Goal: Task Accomplishment & Management: Complete application form

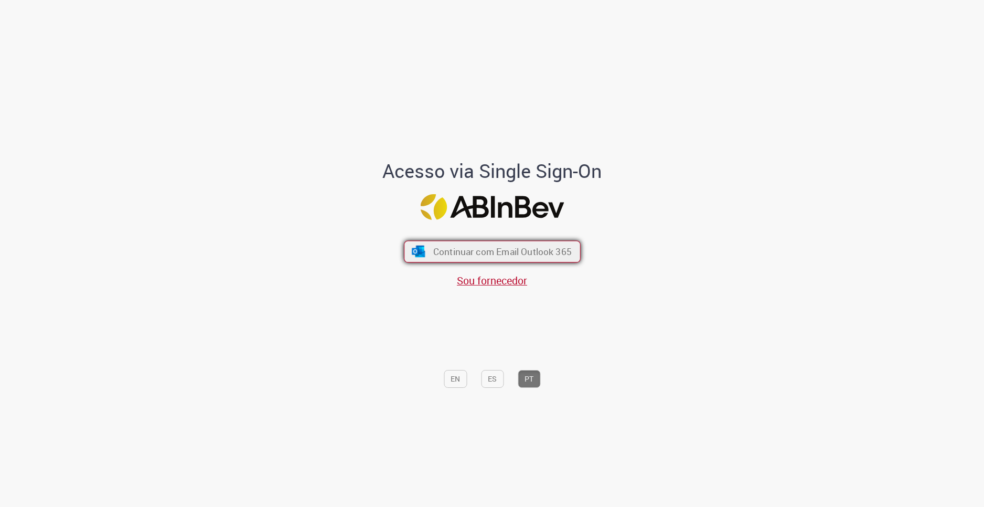
click at [470, 244] on button "Continuar com Email Outlook 365" at bounding box center [492, 252] width 177 height 22
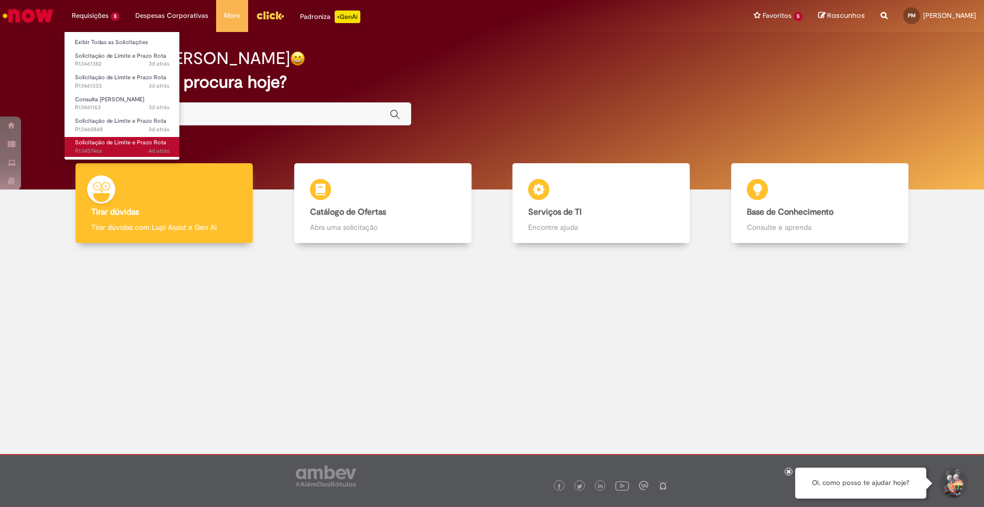
click at [120, 144] on span "Solicitação de Limite e Prazo Rota" at bounding box center [120, 143] width 91 height 8
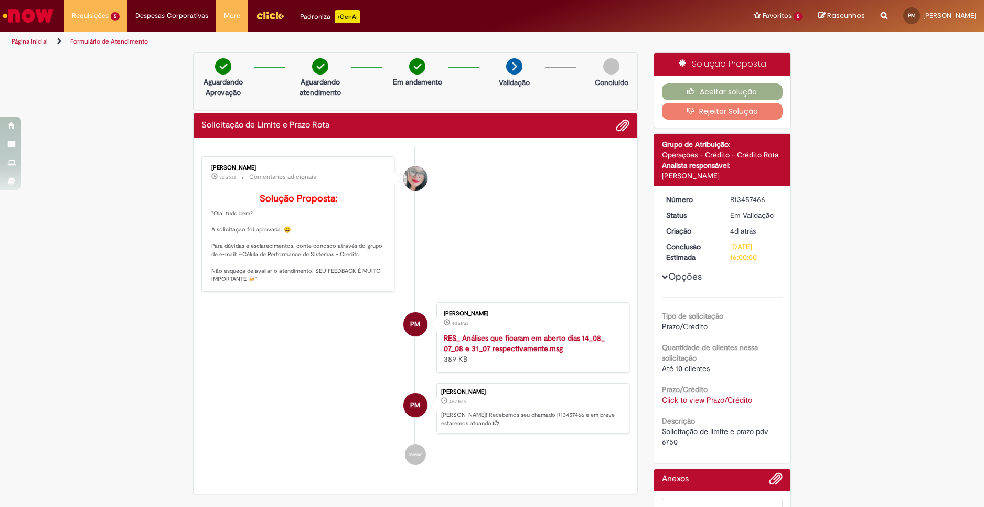
click at [736, 395] on link "Click to view Prazo/Crédito" at bounding box center [707, 399] width 90 height 9
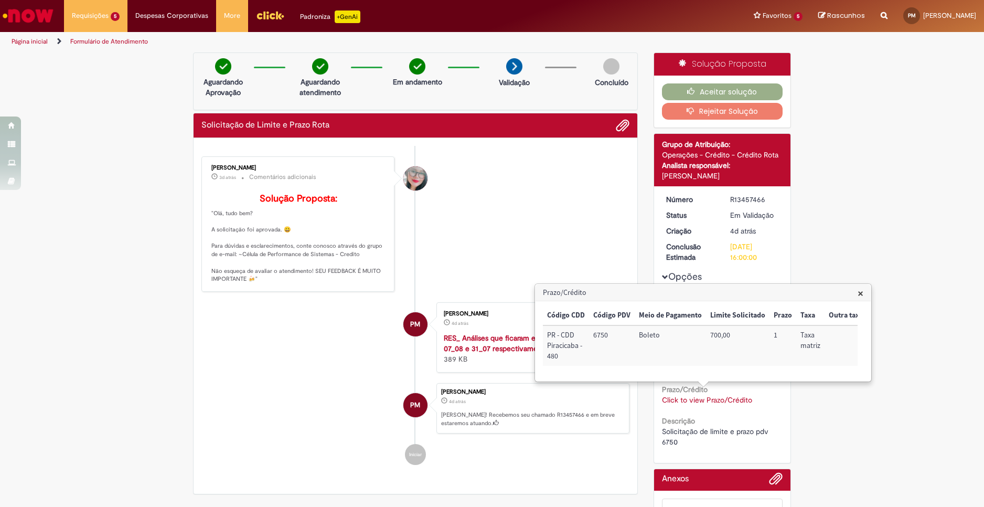
click at [235, 373] on li "PM [PERSON_NAME] 4d atrás 4 dias atrás RES_ Análises que ficaram em aberto dias…" at bounding box center [416, 337] width 428 height 70
click at [920, 140] on div "Verificar Código de Barras Aguardando Aprovação Aguardando atendimento Em andam…" at bounding box center [492, 322] width 984 height 541
click at [860, 292] on span "×" at bounding box center [861, 293] width 6 height 14
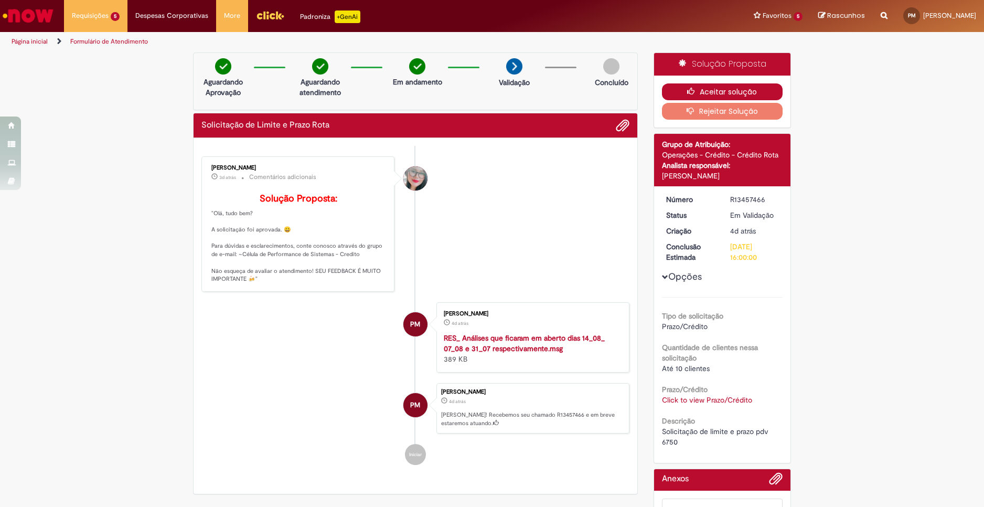
click at [711, 96] on button "Aceitar solução" at bounding box center [722, 91] width 121 height 17
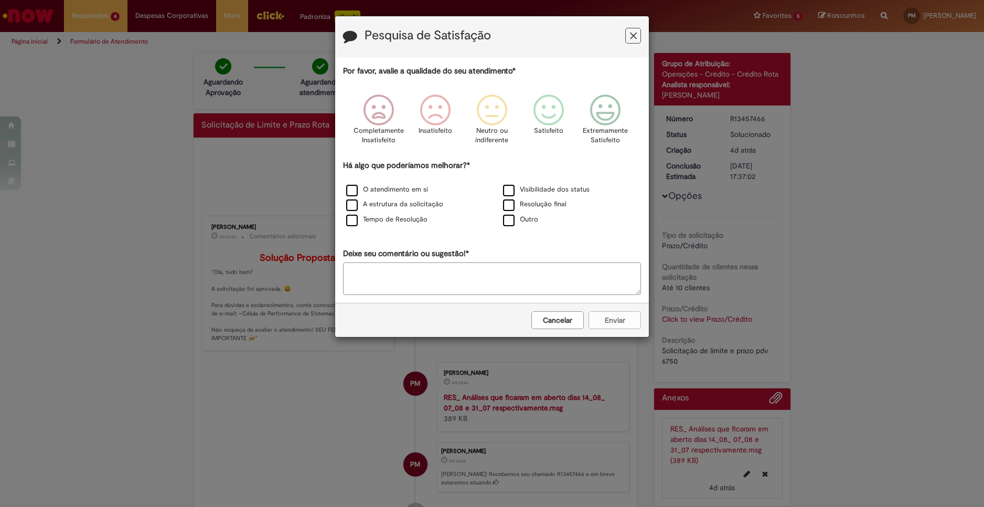
click at [573, 316] on button "Cancelar" at bounding box center [558, 320] width 52 height 18
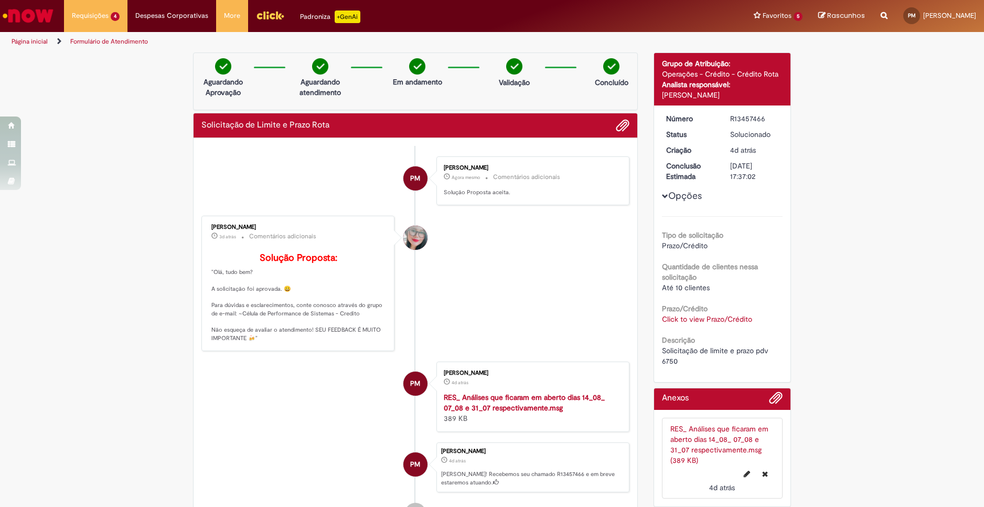
click at [924, 278] on div "Verificar Código de Barras Aguardando Aprovação Aguardando atendimento Em andam…" at bounding box center [492, 305] width 984 height 506
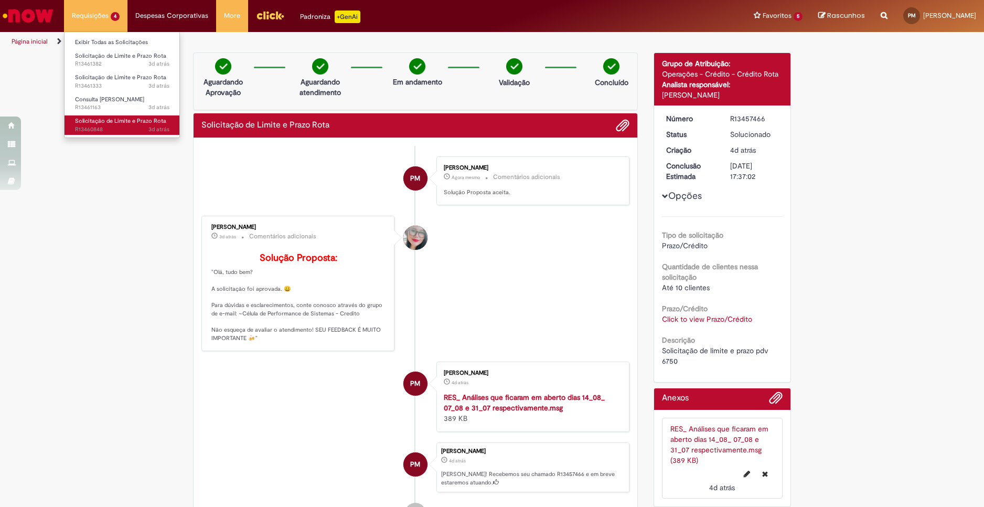
click at [112, 125] on span "3d atrás 3 dias atrás R13460848" at bounding box center [122, 129] width 94 height 8
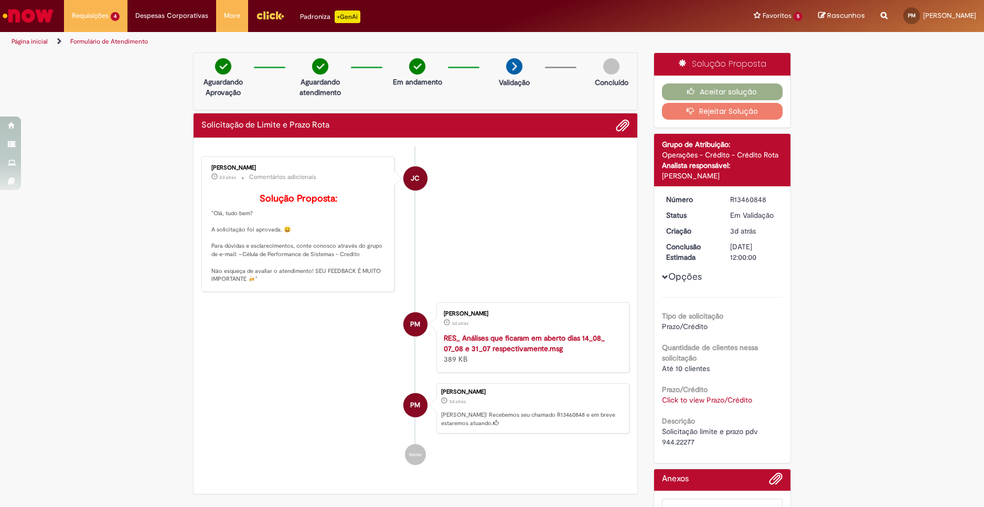
click at [603, 281] on li "JC [PERSON_NAME] 2d atrás 2 dias atrás Comentários adicionais Solução Proposta:…" at bounding box center [416, 223] width 428 height 135
click at [687, 94] on icon "button" at bounding box center [693, 91] width 13 height 7
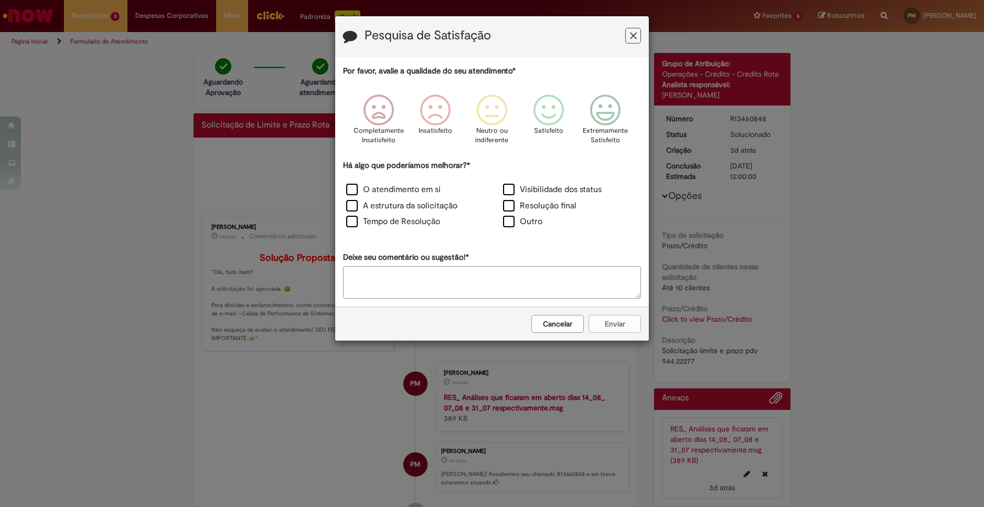
click at [566, 328] on button "Cancelar" at bounding box center [558, 324] width 52 height 18
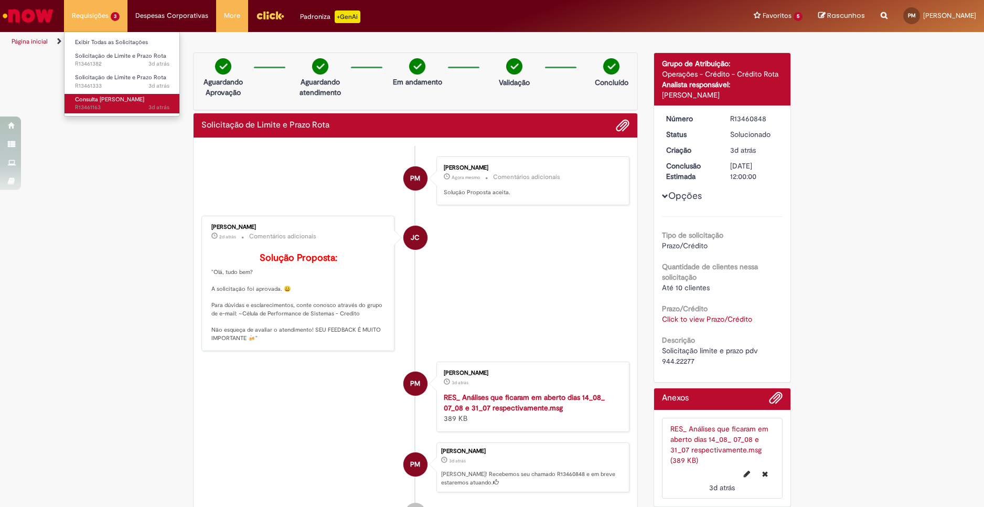
click at [105, 94] on link "Consulta Serasa 3d atrás 3 dias atrás R13461163" at bounding box center [122, 103] width 115 height 19
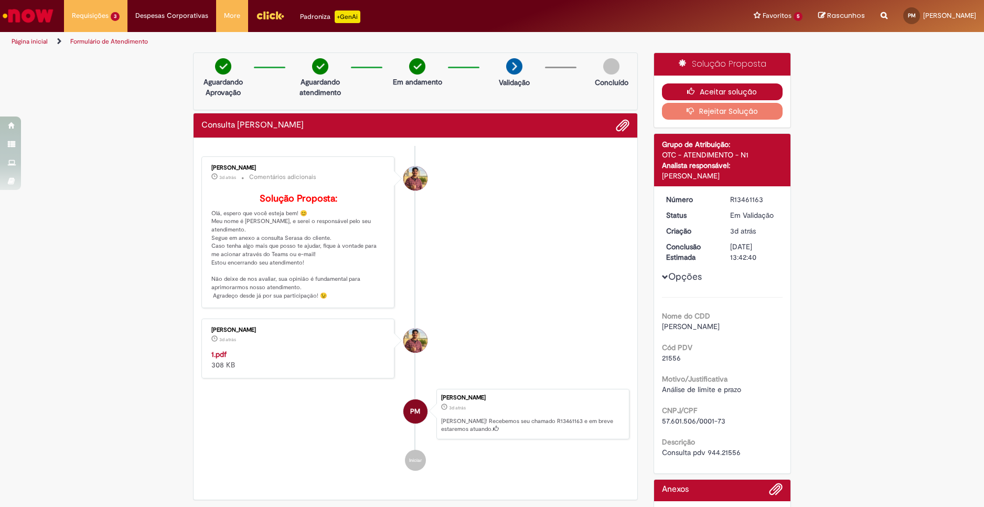
click at [717, 94] on button "Aceitar solução" at bounding box center [722, 91] width 121 height 17
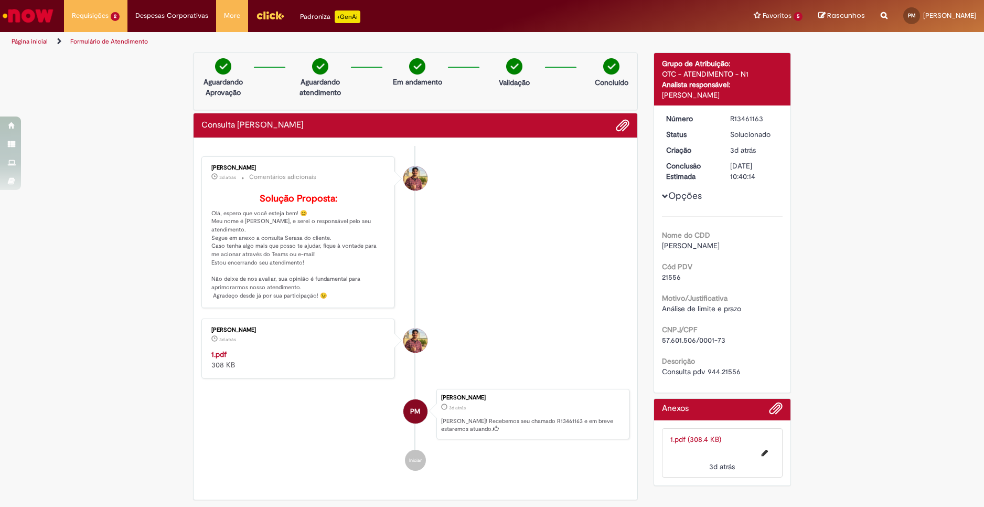
click at [205, 368] on div "[PERSON_NAME] 3d atrás 3 dias atrás 1.pdf 308 KB" at bounding box center [298, 349] width 187 height 54
click at [211, 359] on strong "1.pdf" at bounding box center [218, 353] width 15 height 9
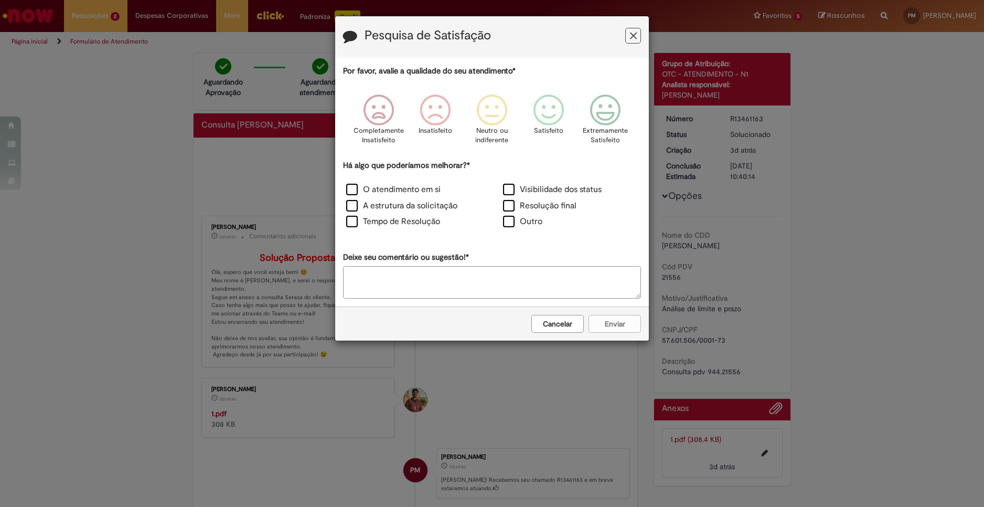
click at [570, 317] on button "Cancelar" at bounding box center [558, 324] width 52 height 18
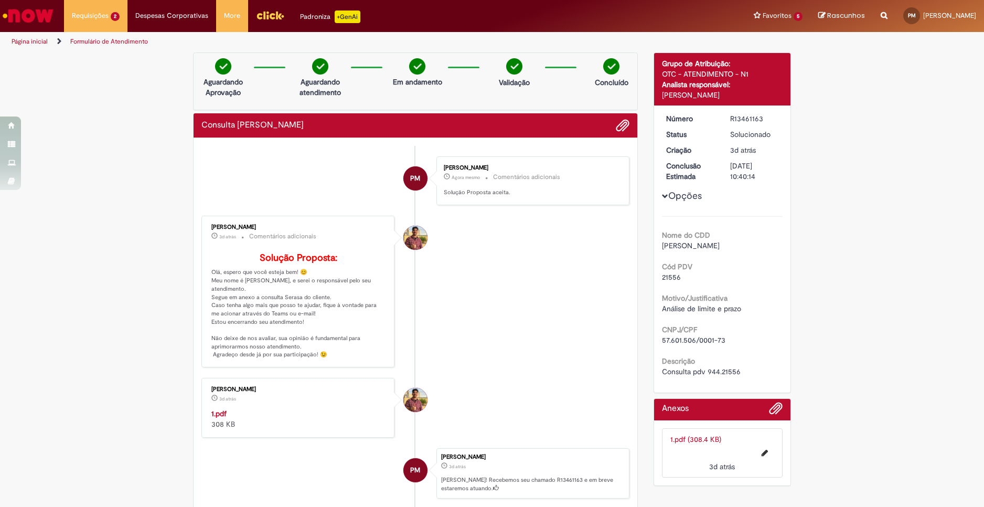
click at [515, 282] on li "[PERSON_NAME] 3d atrás 3 dias atrás Comentários adicionais Solução Proposta: Ol…" at bounding box center [416, 292] width 428 height 152
click at [624, 431] on li "[PERSON_NAME] 3d atrás 3 dias atrás 1.pdf 308 KB" at bounding box center [416, 408] width 428 height 60
click at [100, 74] on span "Solicitação de Limite e Prazo Rota" at bounding box center [120, 77] width 91 height 8
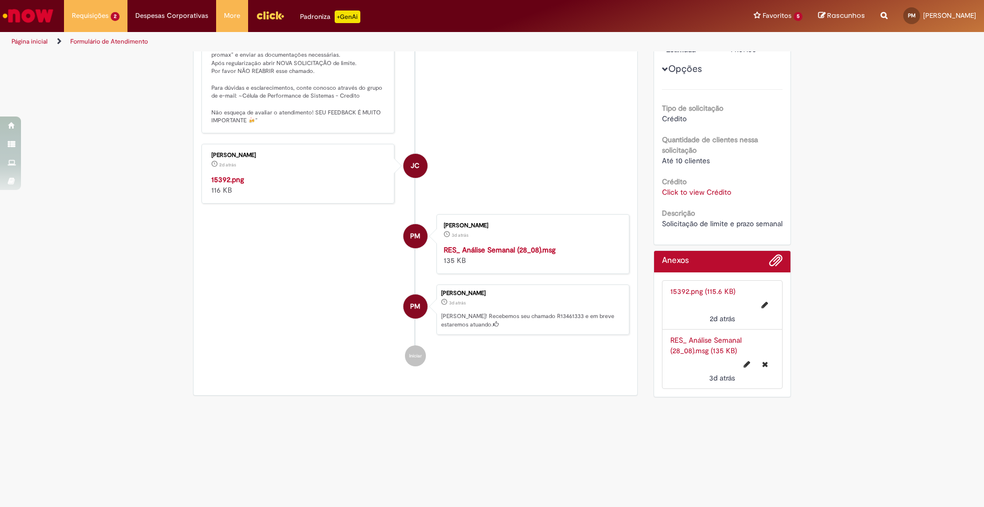
scroll to position [105, 0]
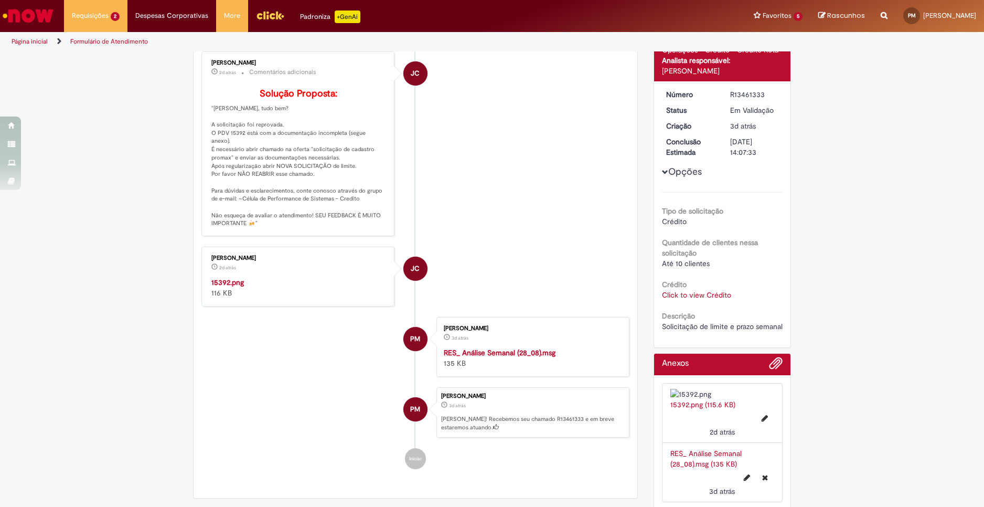
click at [686, 290] on link "Click to view Crédito" at bounding box center [696, 294] width 69 height 9
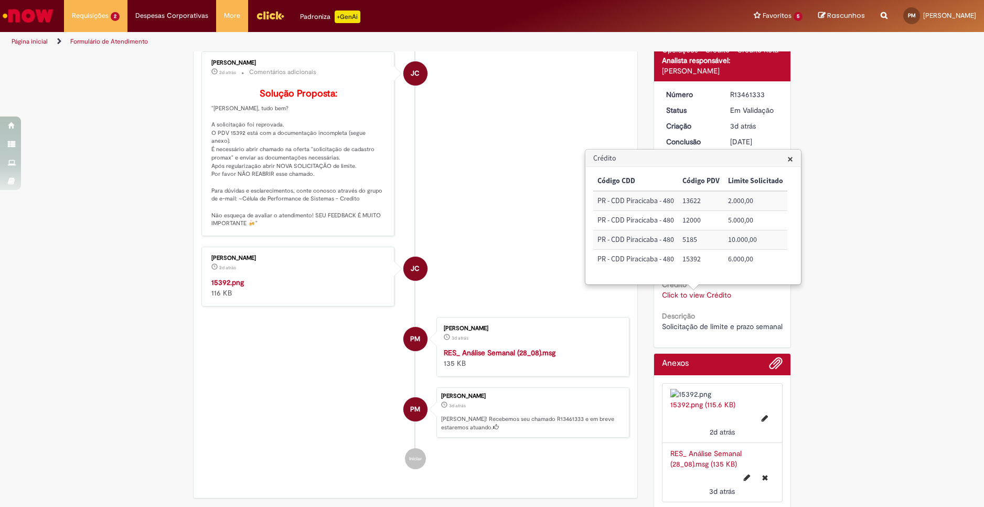
click at [927, 298] on div "Verificar Código de Barras Aguardando Aprovação Aguardando atendimento Em andam…" at bounding box center [492, 232] width 984 height 568
click at [797, 340] on div "Verificar Código de Barras Aguardando Aprovação Aguardando atendimento Em andam…" at bounding box center [492, 232] width 984 height 568
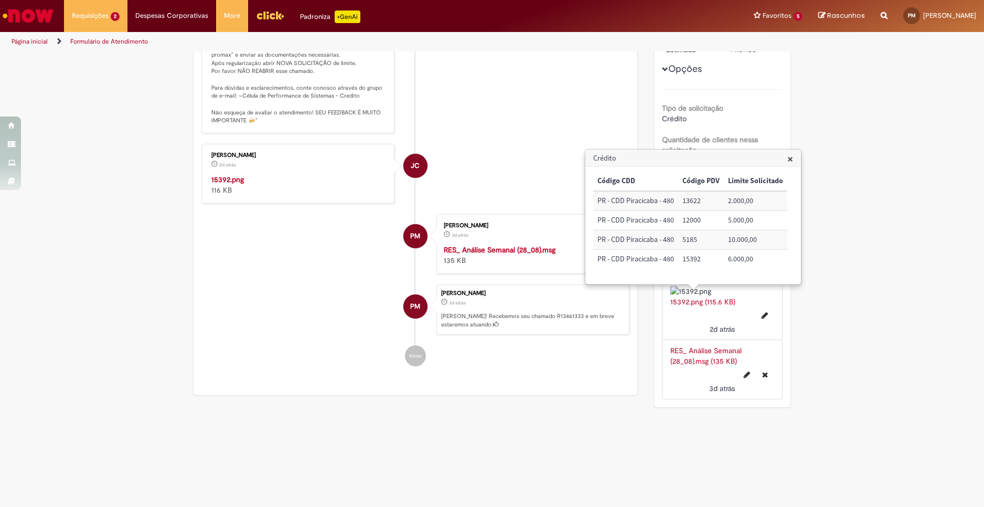
click at [793, 154] on h3 "Crédito" at bounding box center [693, 158] width 215 height 17
click at [792, 155] on span "×" at bounding box center [791, 159] width 6 height 14
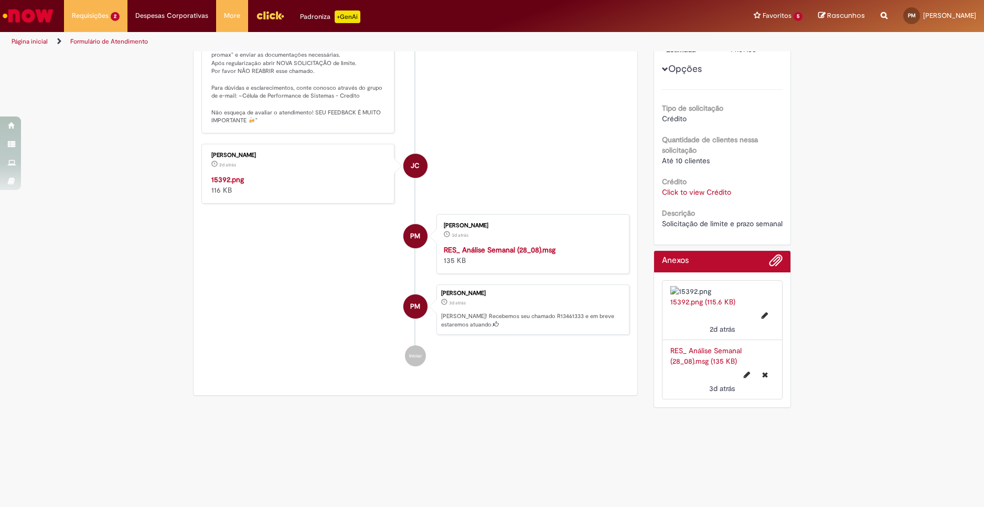
scroll to position [153, 0]
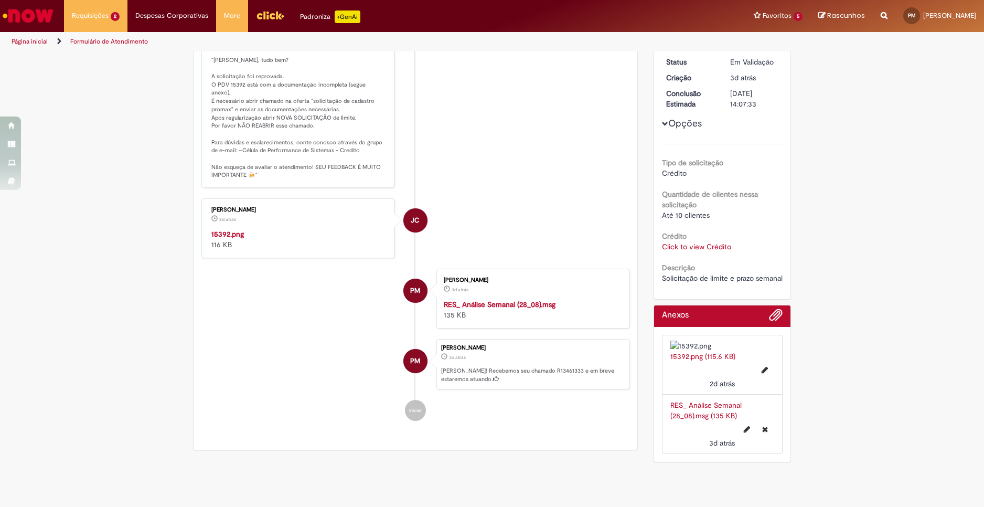
click at [692, 247] on link "Click to view Crédito" at bounding box center [696, 246] width 69 height 9
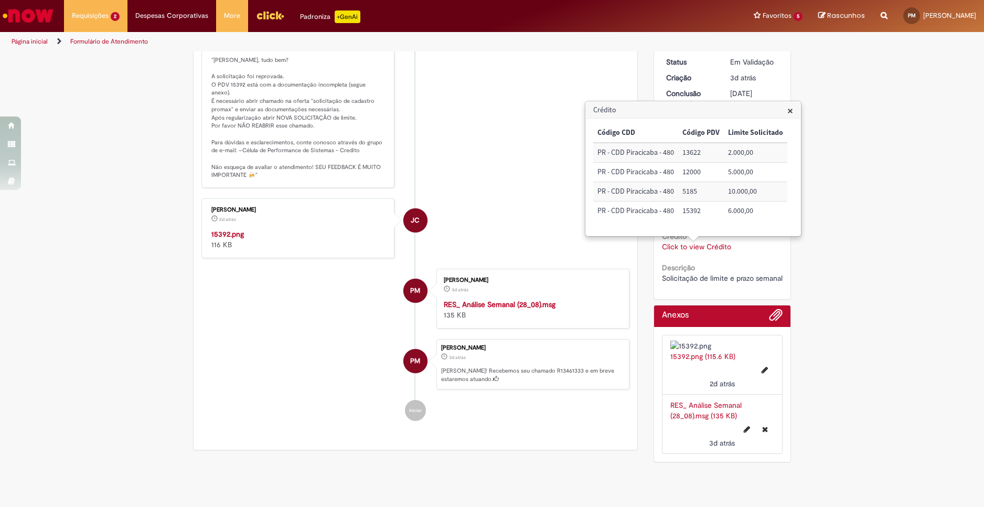
scroll to position [0, 0]
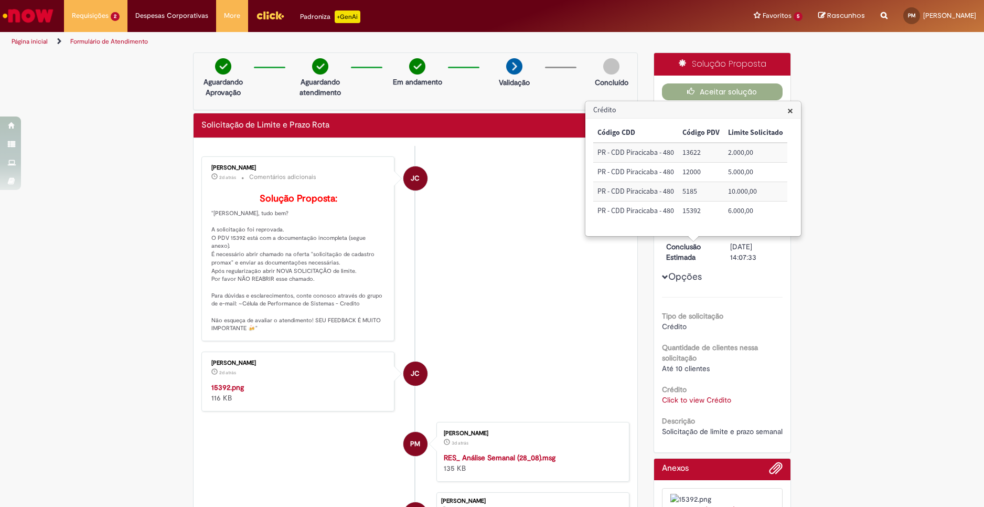
click at [886, 315] on div "Verificar Código de Barras Aguardando Aprovação Aguardando atendimento Em andam…" at bounding box center [492, 336] width 984 height 568
click at [753, 88] on button "Aceitar solução" at bounding box center [722, 91] width 121 height 17
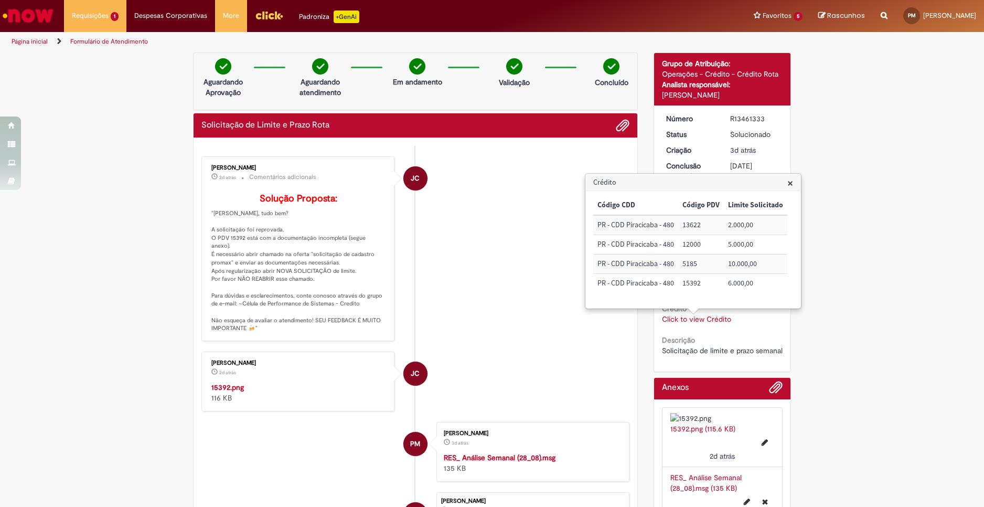
click at [793, 184] on h3 "Crédito" at bounding box center [693, 182] width 215 height 17
click at [787, 185] on div "Crédito × Código CDD Código PDV Limite Solicitado PR - CDD Piracicaba - 480 136…" at bounding box center [693, 241] width 215 height 134
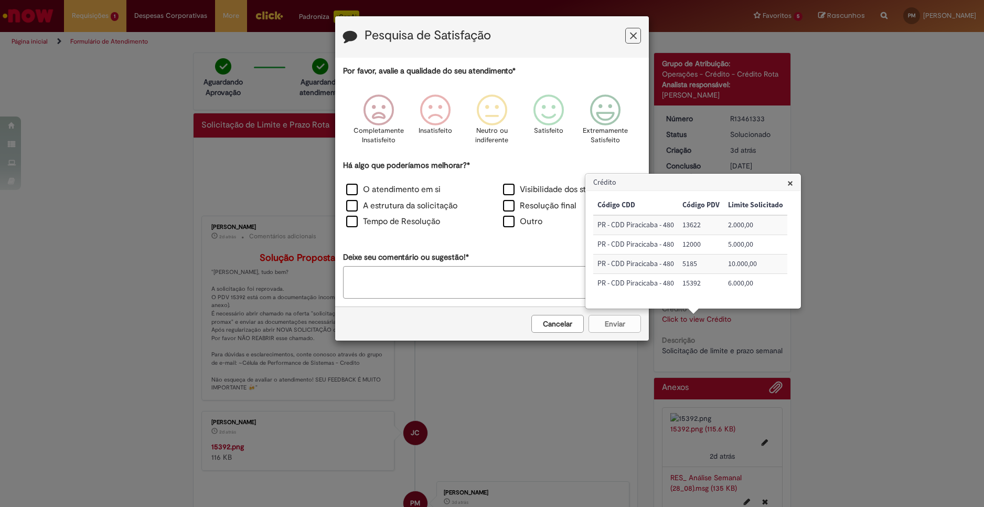
click at [790, 183] on span "×" at bounding box center [791, 183] width 6 height 14
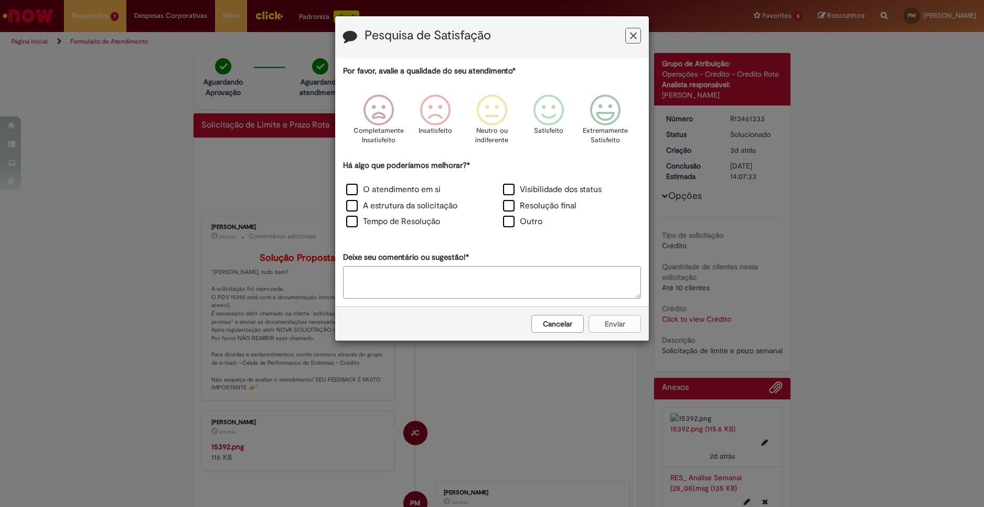
click at [562, 322] on button "Cancelar" at bounding box center [558, 324] width 52 height 18
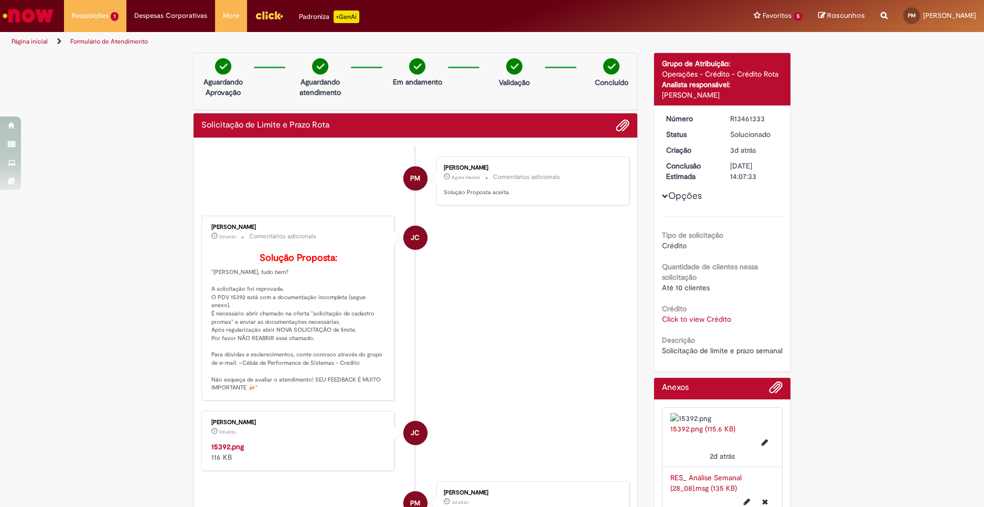
click at [691, 320] on link "Click to view Crédito" at bounding box center [696, 318] width 69 height 9
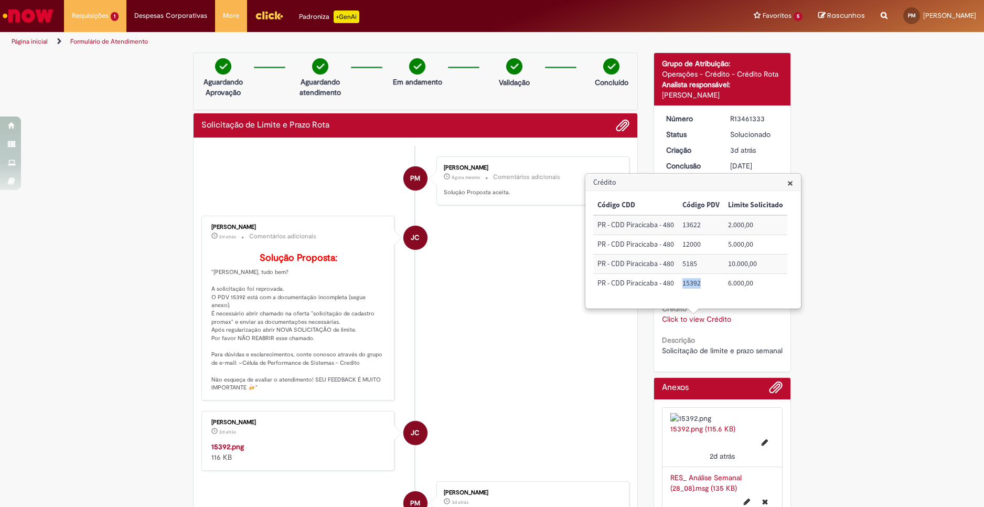
drag, startPoint x: 709, startPoint y: 289, endPoint x: 684, endPoint y: 289, distance: 25.2
click at [684, 289] on td "15392" at bounding box center [702, 283] width 46 height 19
copy td "15392"
click at [126, 349] on div "Verificar Código de Barras Aguardando Aprovação Aguardando atendimento Em andam…" at bounding box center [492, 360] width 984 height 616
click at [595, 338] on li "JC [PERSON_NAME] 2d atrás 2 dias atrás Comentários adicionais Solução Proposta:…" at bounding box center [416, 308] width 428 height 185
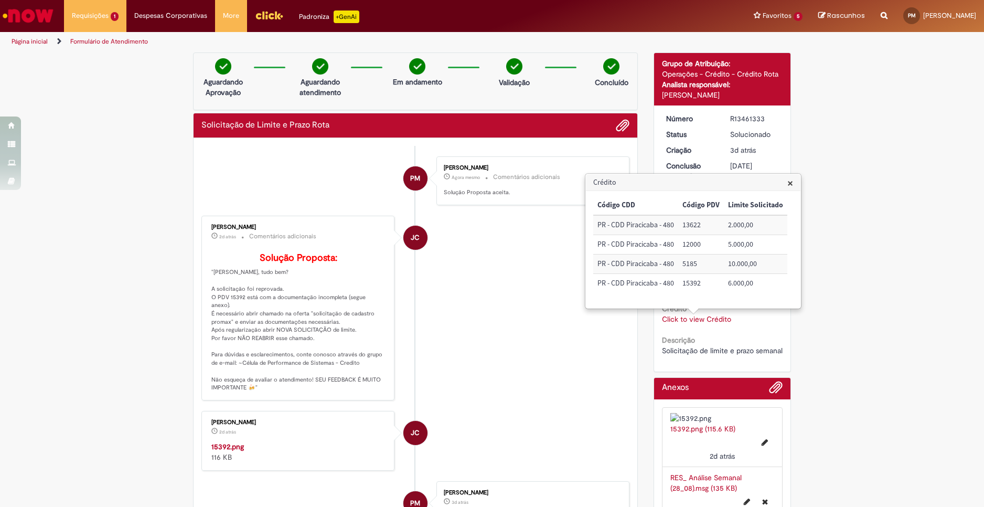
click at [796, 181] on h3 "Crédito" at bounding box center [693, 182] width 215 height 17
click at [793, 182] on h3 "Crédito" at bounding box center [693, 182] width 215 height 17
click at [788, 182] on span "×" at bounding box center [791, 183] width 6 height 14
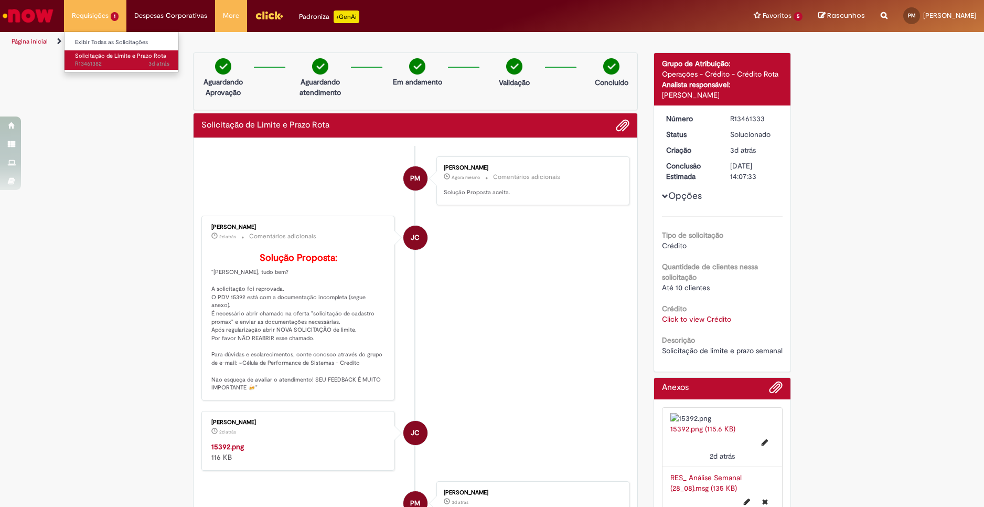
click at [114, 56] on span "Solicitação de Limite e Prazo Rota" at bounding box center [120, 56] width 91 height 8
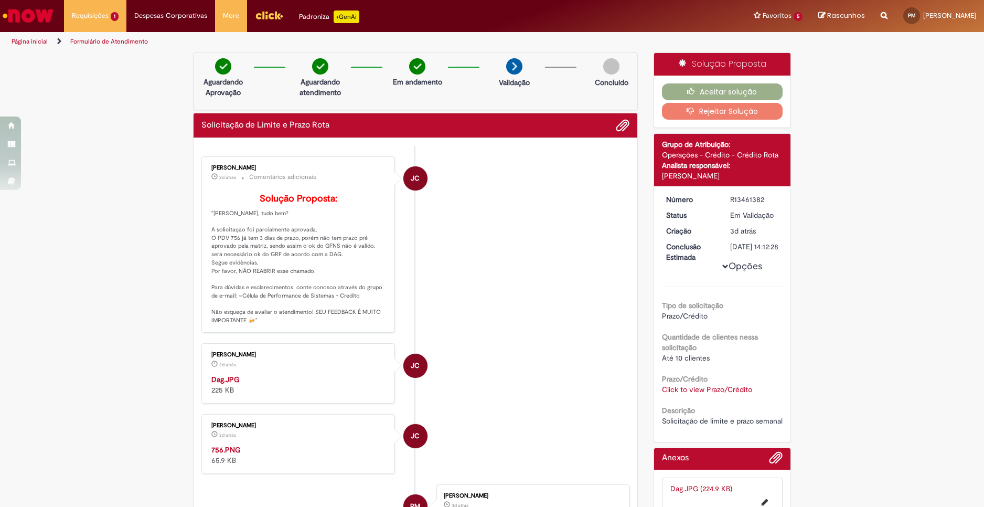
scroll to position [210, 0]
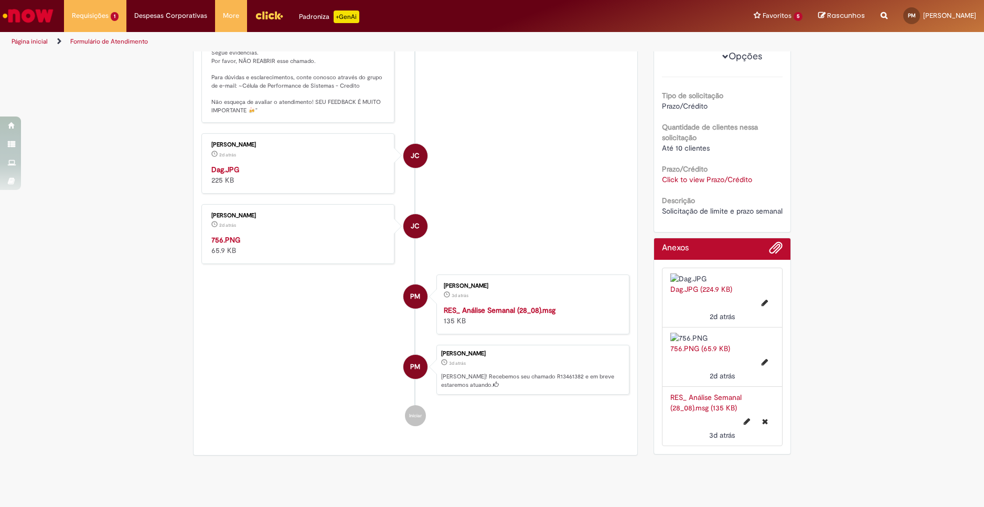
click at [321, 235] on img "Histórico de tíquete" at bounding box center [298, 235] width 175 height 0
click at [535, 264] on li "JC [PERSON_NAME] 2d atrás 2 dias atrás 756.PNG 65.9 KB" at bounding box center [416, 234] width 428 height 60
click at [707, 184] on link "Click to view Prazo/Crédito" at bounding box center [707, 179] width 90 height 9
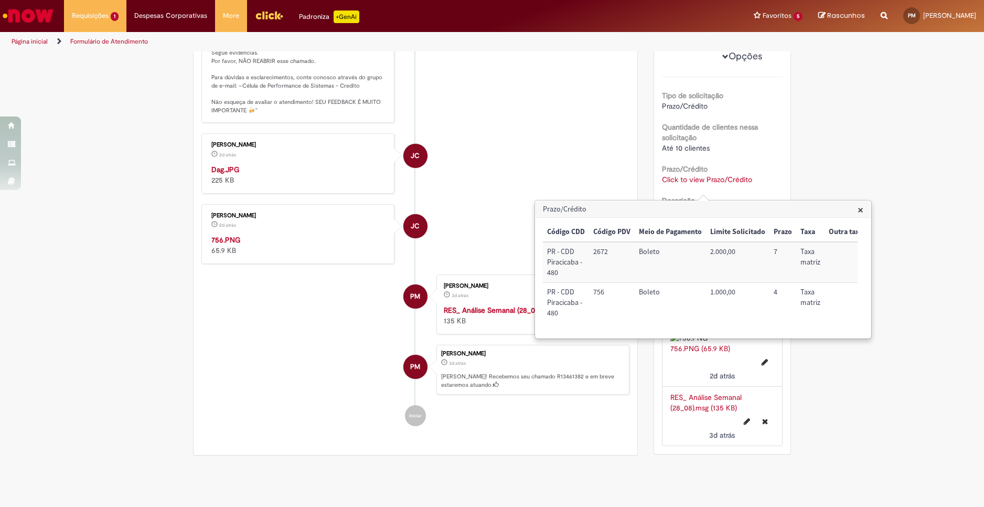
click at [492, 264] on li "JC [PERSON_NAME] 2d atrás 2 dias atrás 756.PNG 65.9 KB" at bounding box center [416, 234] width 428 height 60
click at [507, 193] on li "JC [PERSON_NAME] 2d atrás 2 dias atrás Dag.JPG 225 KB" at bounding box center [416, 163] width 428 height 60
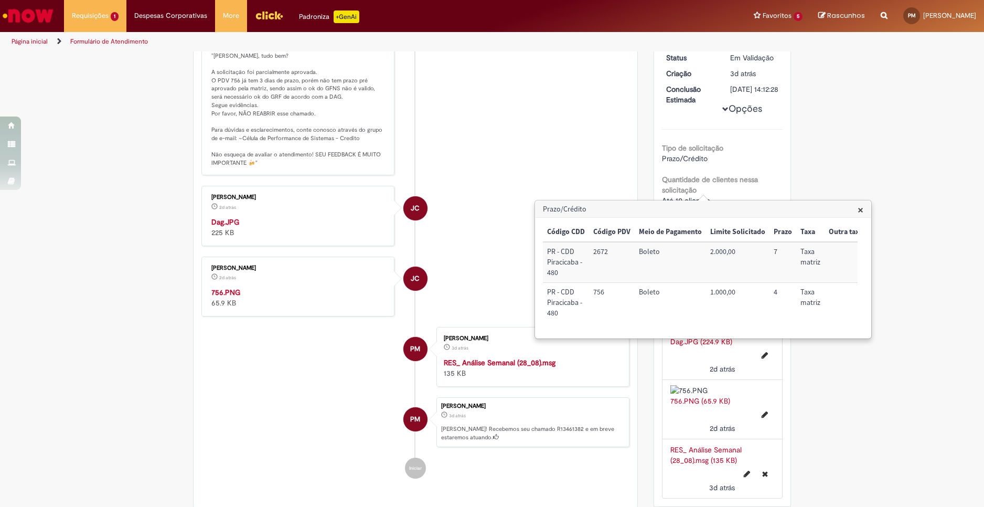
scroll to position [0, 0]
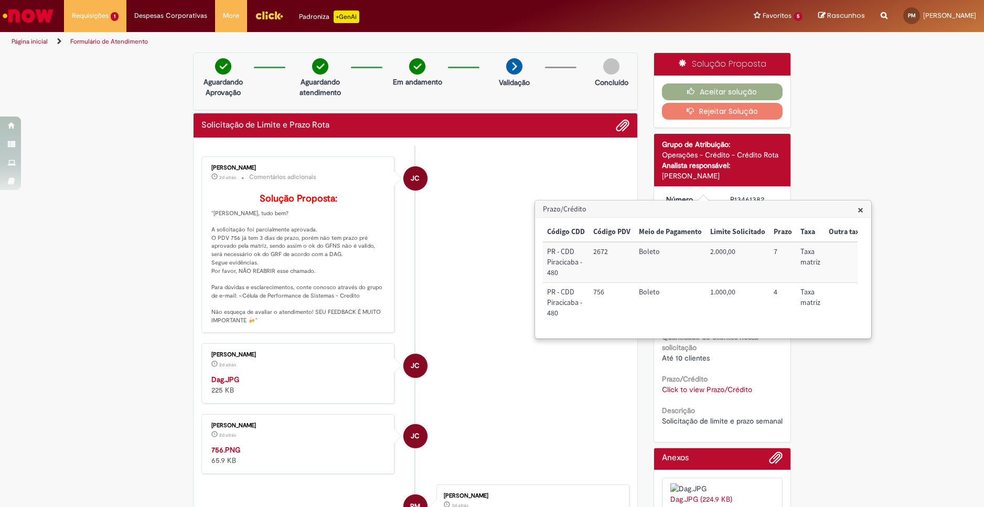
click at [473, 275] on li "JC [PERSON_NAME] 2d atrás 2 dias atrás Comentários adicionais Solução Proposta:…" at bounding box center [416, 244] width 428 height 177
click at [859, 202] on h3 "Prazo/Crédito" at bounding box center [703, 209] width 335 height 17
click at [859, 206] on span "×" at bounding box center [861, 210] width 6 height 14
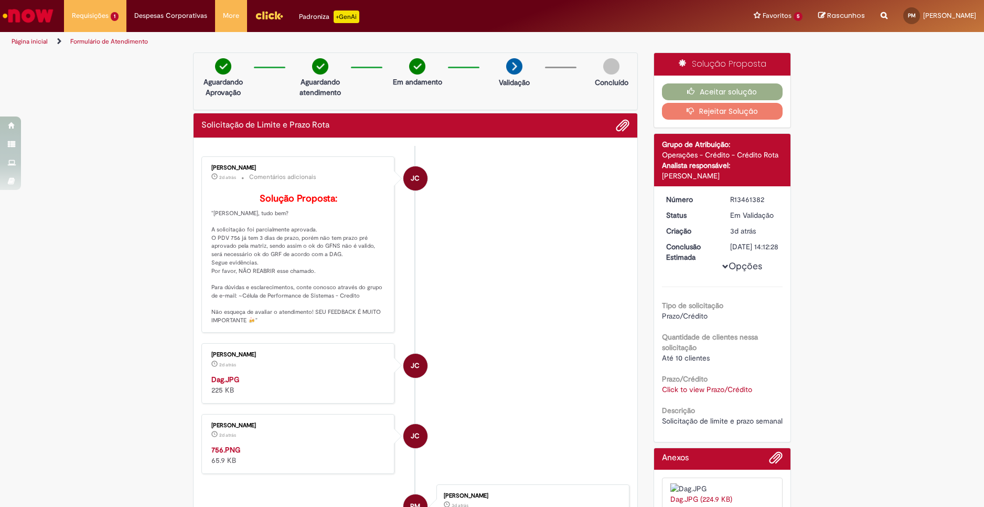
click at [271, 374] on img "Histórico de tíquete" at bounding box center [298, 374] width 175 height 0
click at [802, 372] on div "Verificar Código de Barras Aguardando Aprovação Aguardando atendimento Em andam…" at bounding box center [492, 361] width 984 height 619
click at [558, 237] on li "JC [PERSON_NAME] 2d atrás 2 dias atrás Comentários adicionais Solução Proposta:…" at bounding box center [416, 244] width 428 height 177
click at [725, 394] on link "Click to view Prazo/Crédito" at bounding box center [707, 389] width 90 height 9
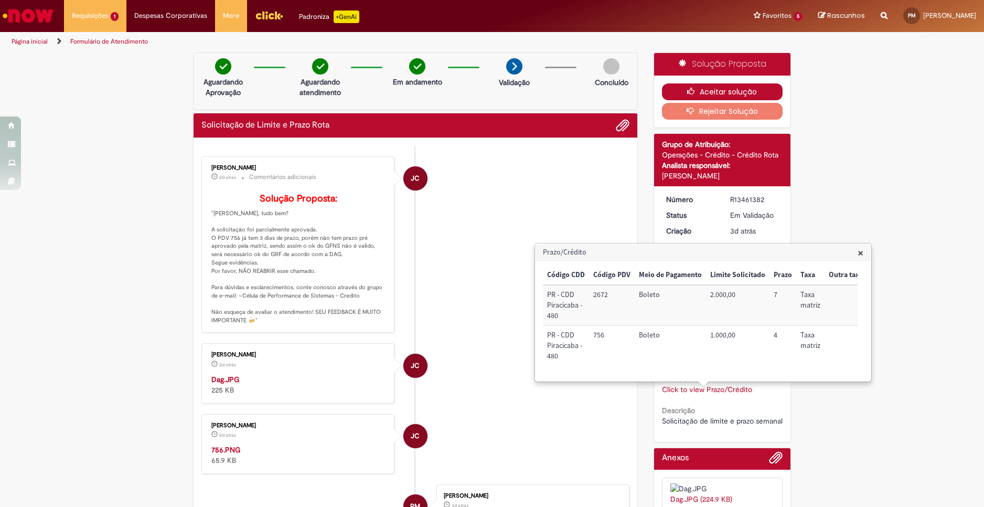
click at [738, 93] on button "Aceitar solução" at bounding box center [722, 91] width 121 height 17
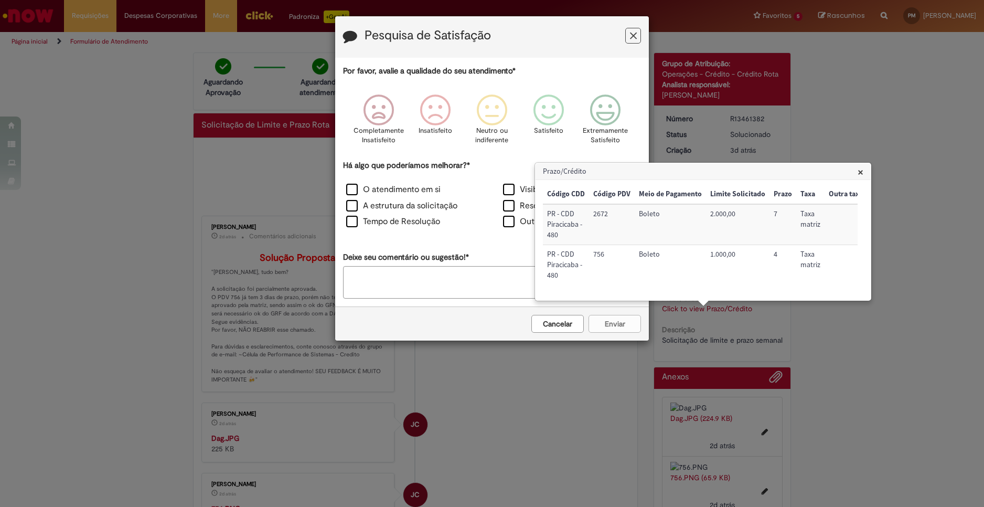
click at [615, 393] on div "Pesquisa de Satisfação Por favor, avalie a qualidade do seu atendimento* Comple…" at bounding box center [492, 253] width 984 height 507
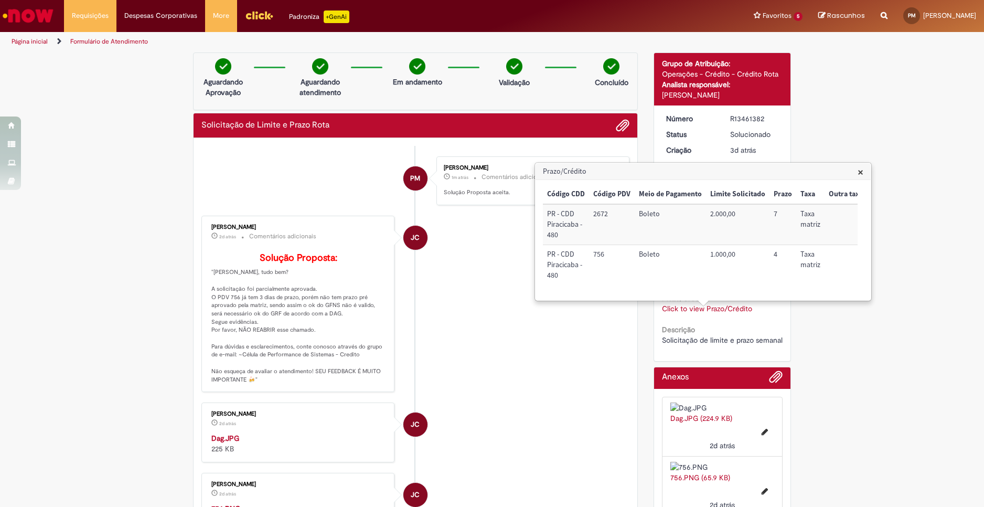
click at [860, 167] on span "×" at bounding box center [861, 172] width 6 height 14
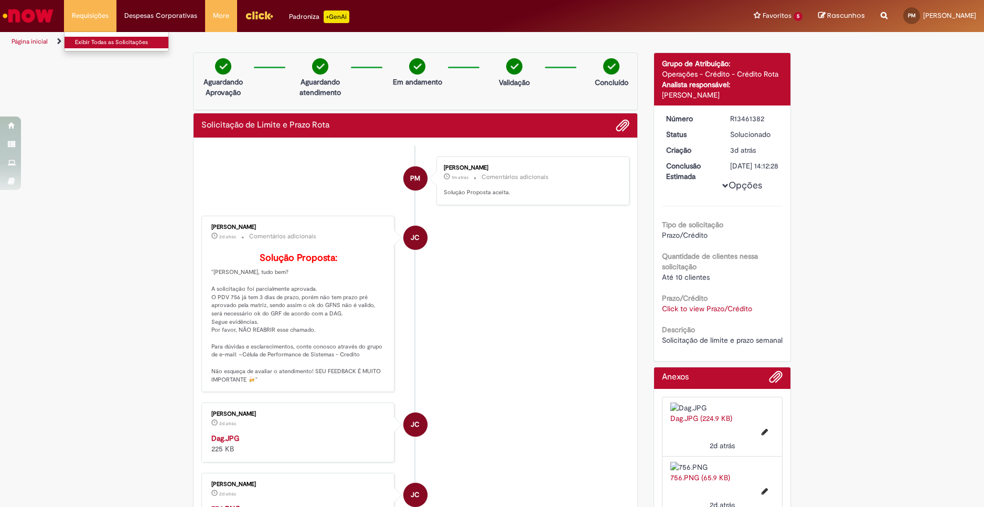
click at [102, 39] on link "Exibir Todas as Solicitações" at bounding box center [122, 43] width 115 height 12
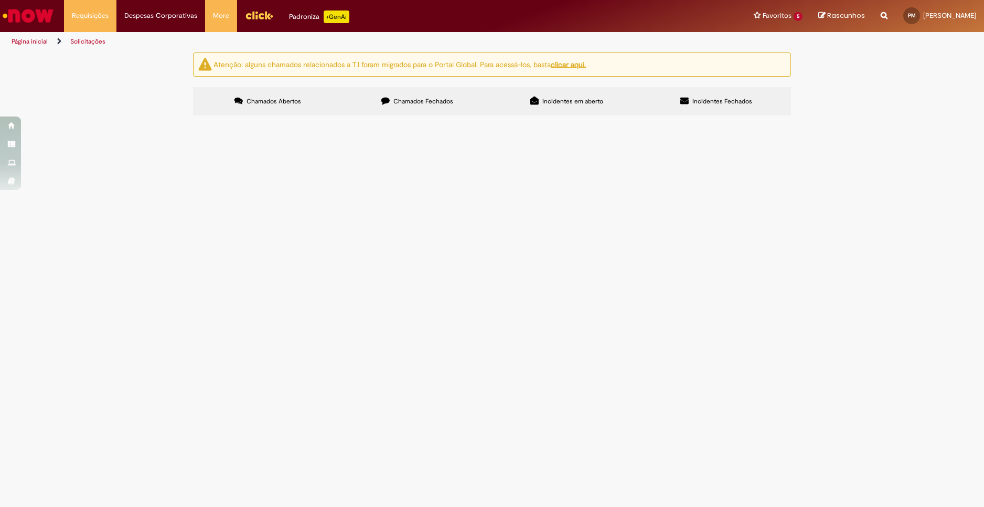
click at [405, 103] on span "Chamados Fechados" at bounding box center [424, 101] width 60 height 8
click at [135, 119] on div "Atenção: alguns chamados relacionados a T.I foram migrados para o Portal Global…" at bounding box center [492, 85] width 984 height 66
click at [833, 119] on div "Atenção: alguns chamados relacionados a T.I foram migrados para o Portal Global…" at bounding box center [492, 85] width 984 height 66
click at [0, 0] on span "Solicitação de limite e prazo semanal" at bounding box center [0, 0] width 0 height 0
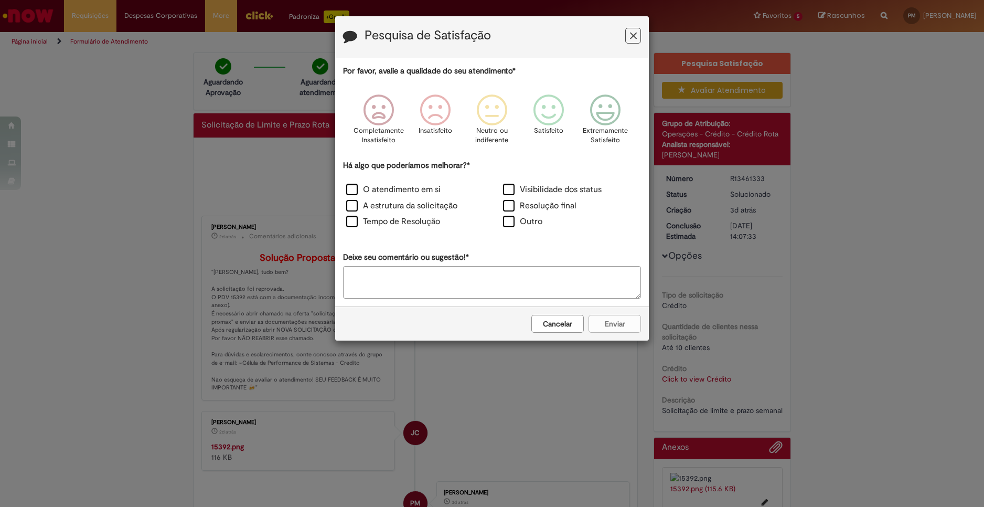
click at [564, 328] on button "Cancelar" at bounding box center [558, 324] width 52 height 18
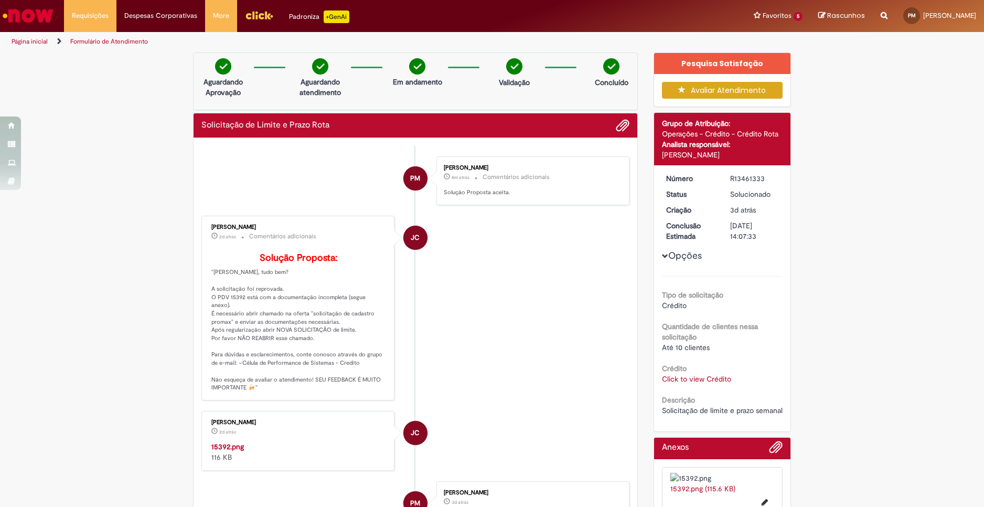
click at [723, 381] on link "Click to view Crédito" at bounding box center [696, 378] width 69 height 9
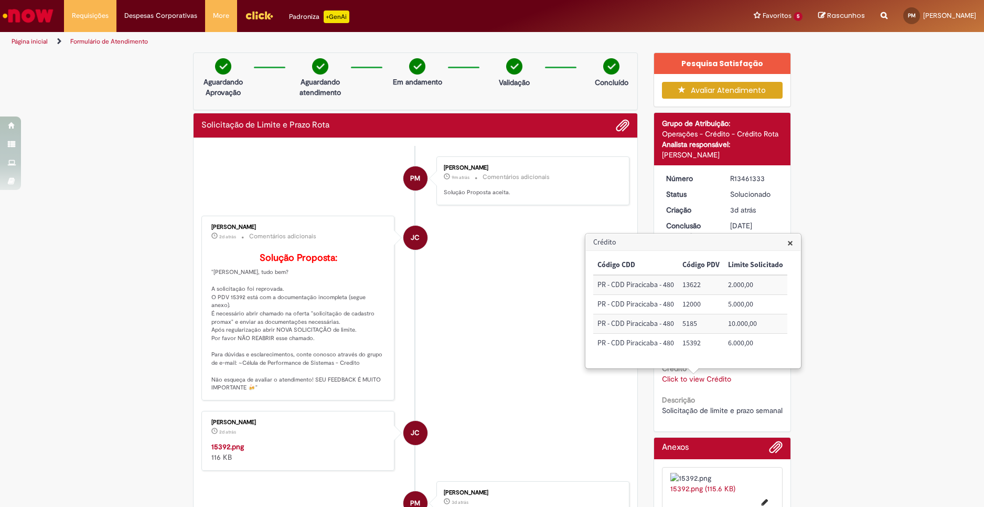
click at [122, 408] on div "Verificar Código de Barras Aguardando Aprovação Aguardando atendimento Em andam…" at bounding box center [492, 360] width 984 height 616
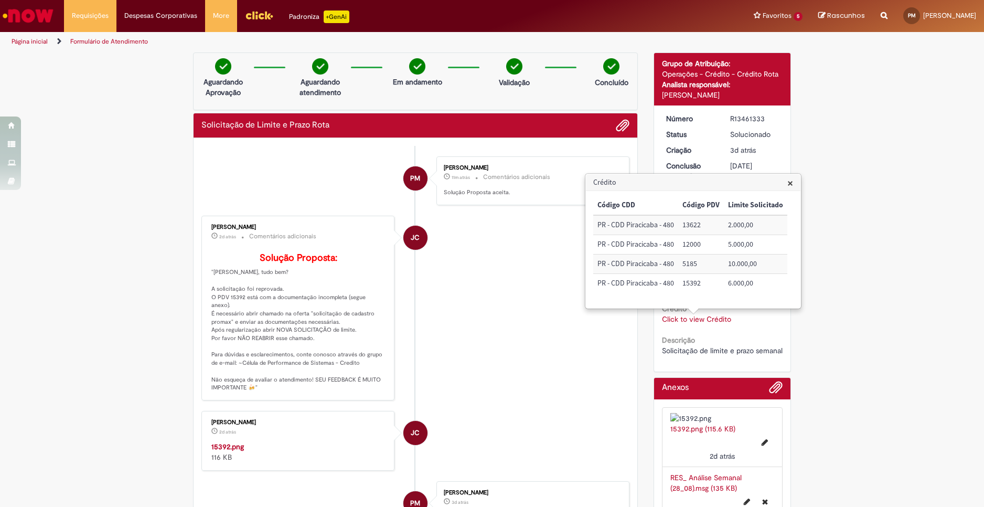
click at [935, 301] on div "Verificar Código de Barras Aguardando Aprovação Aguardando atendimento Em andam…" at bounding box center [492, 360] width 984 height 616
click at [842, 203] on div "Verificar Código de Barras Aguardando Aprovação Aguardando atendimento Em andam…" at bounding box center [492, 360] width 984 height 616
click at [847, 176] on div "Verificar Código de Barras Aguardando Aprovação Aguardando atendimento Em andam…" at bounding box center [492, 360] width 984 height 616
click at [788, 182] on span "×" at bounding box center [791, 183] width 6 height 14
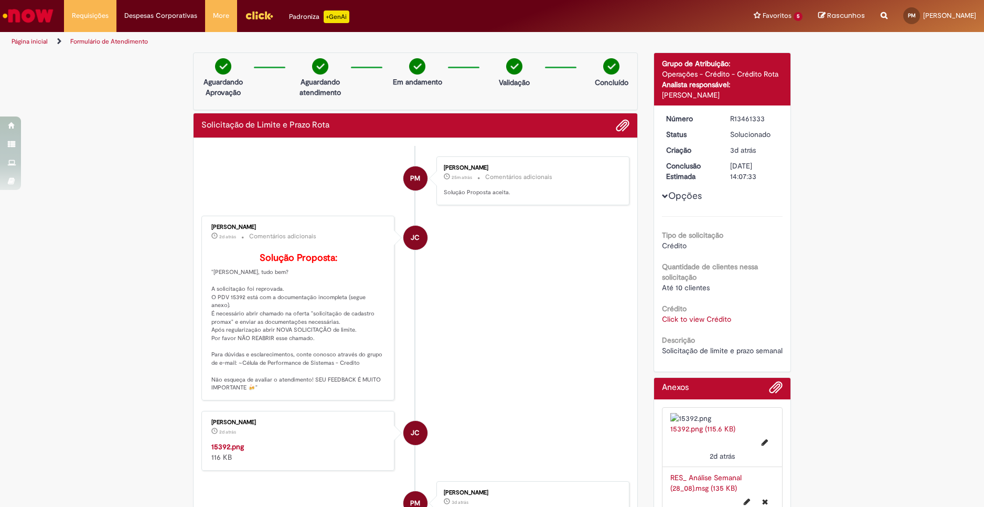
click at [521, 338] on li "JC [PERSON_NAME] 2d atrás 2 dias atrás Comentários adicionais Solução Proposta:…" at bounding box center [416, 308] width 428 height 185
click at [616, 328] on li "JC [PERSON_NAME] 2d atrás 2 dias atrás Comentários adicionais Solução Proposta:…" at bounding box center [416, 308] width 428 height 185
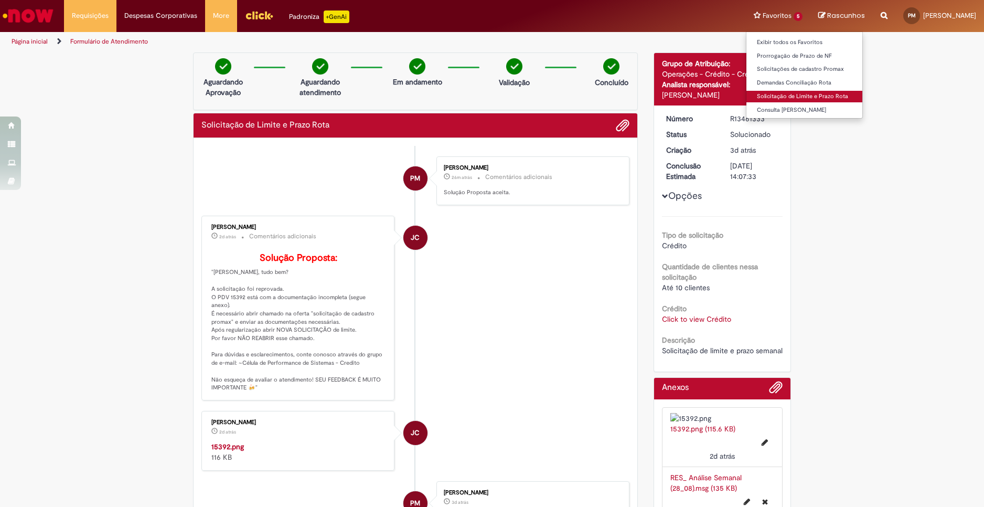
click at [758, 93] on link "Solicitação de Limite e Prazo Rota" at bounding box center [805, 97] width 116 height 12
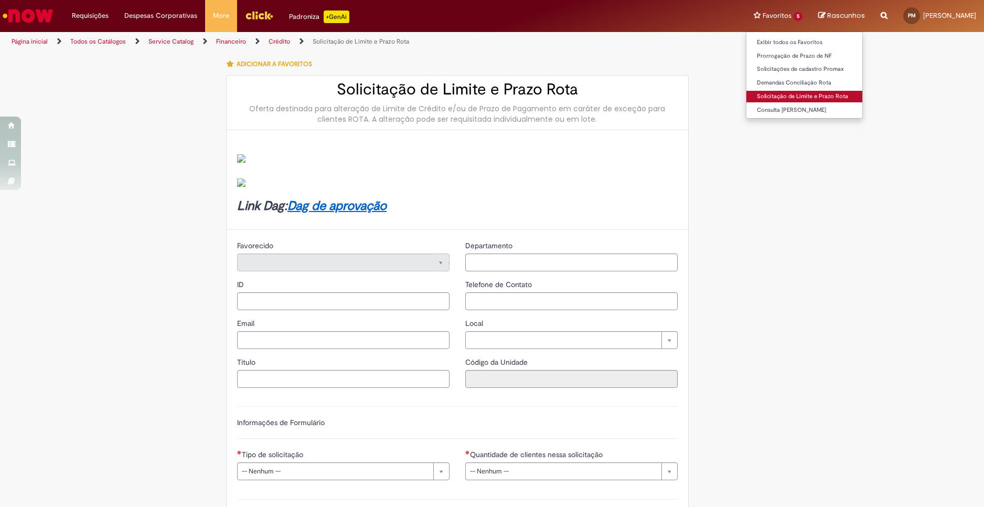
type input "********"
type input "**********"
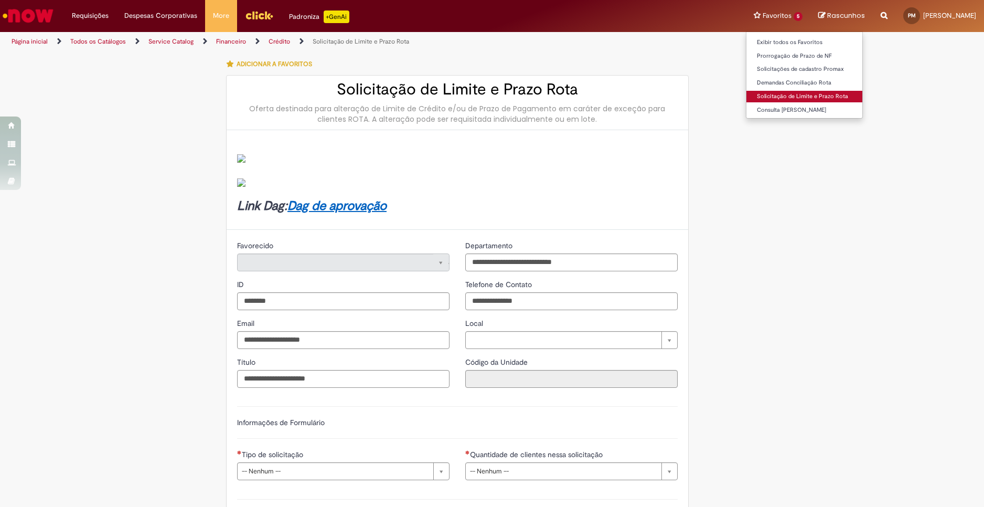
type input "****"
type input "**********"
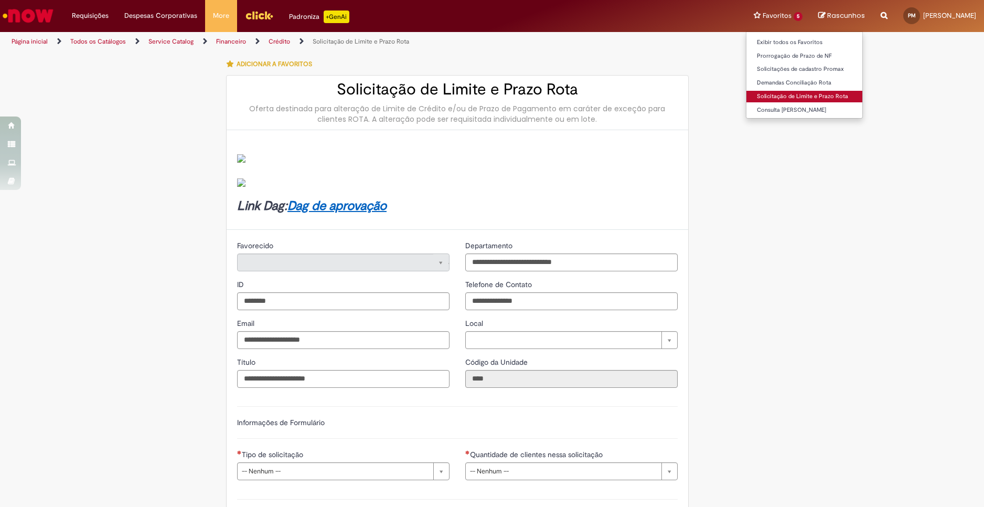
type input "**********"
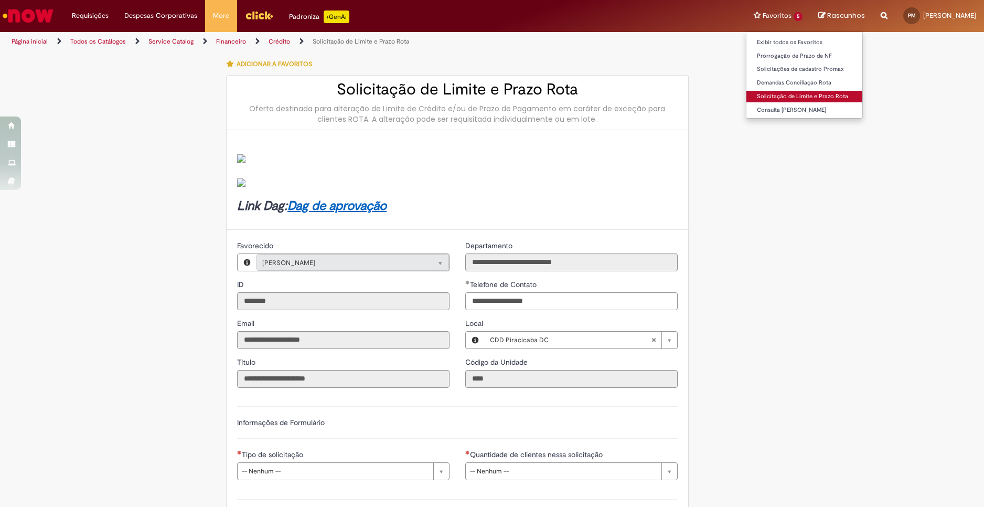
type input "**********"
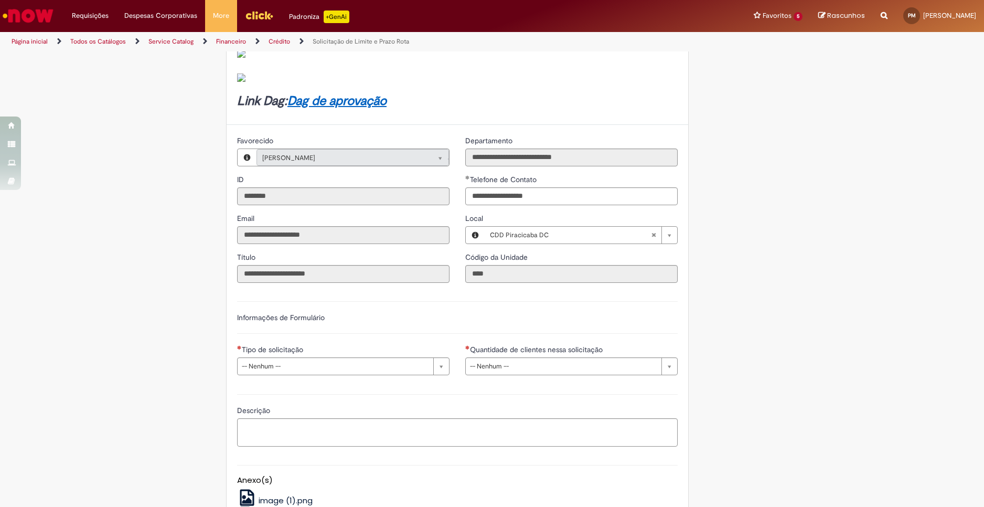
click at [545, 314] on div "Informações de Formulário" at bounding box center [457, 323] width 441 height 22
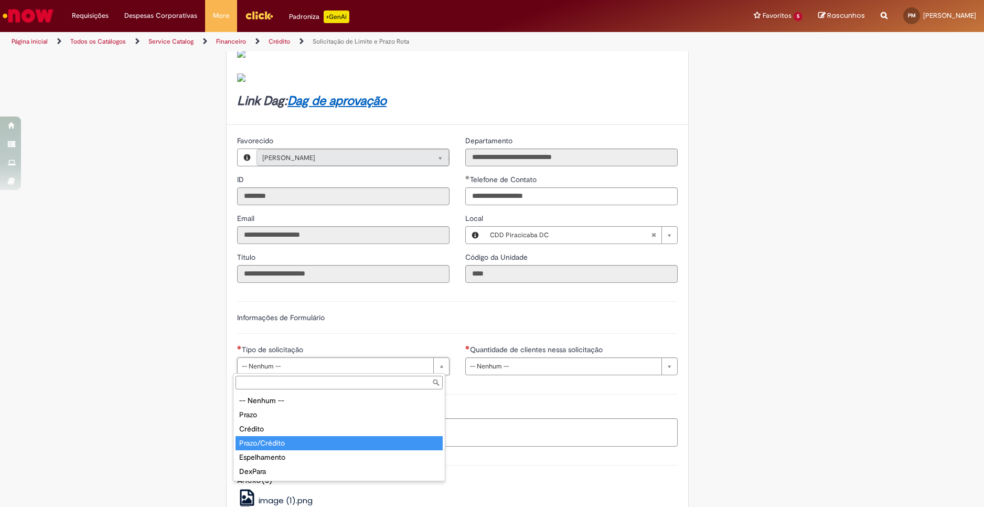
type input "*******"
select select "*******"
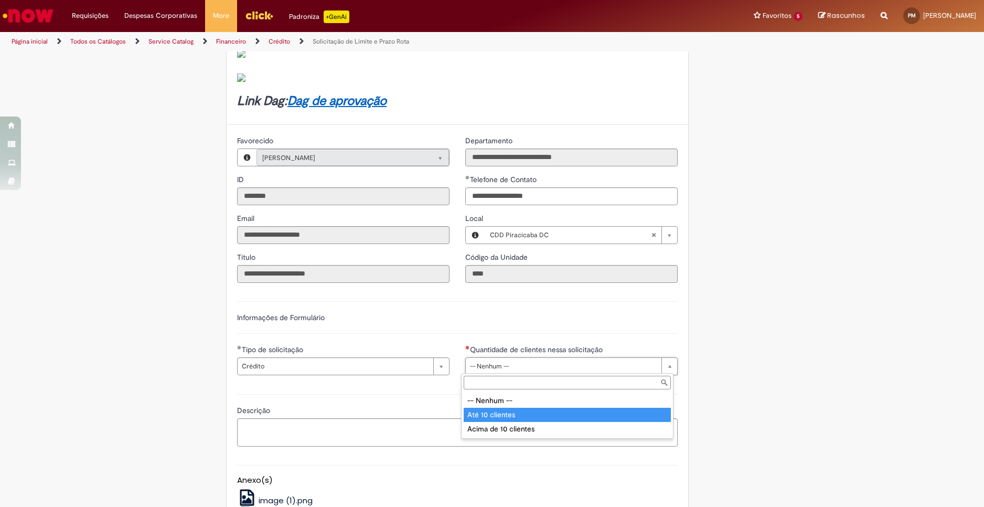
type input "**********"
select select "*********"
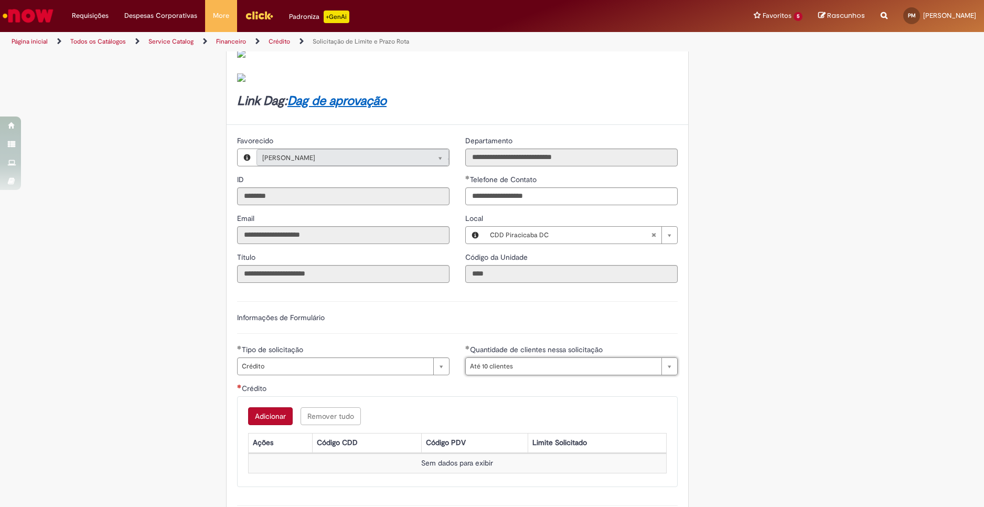
click at [385, 391] on div "Crédito" at bounding box center [457, 389] width 441 height 13
click at [255, 412] on button "Adicionar" at bounding box center [270, 416] width 45 height 18
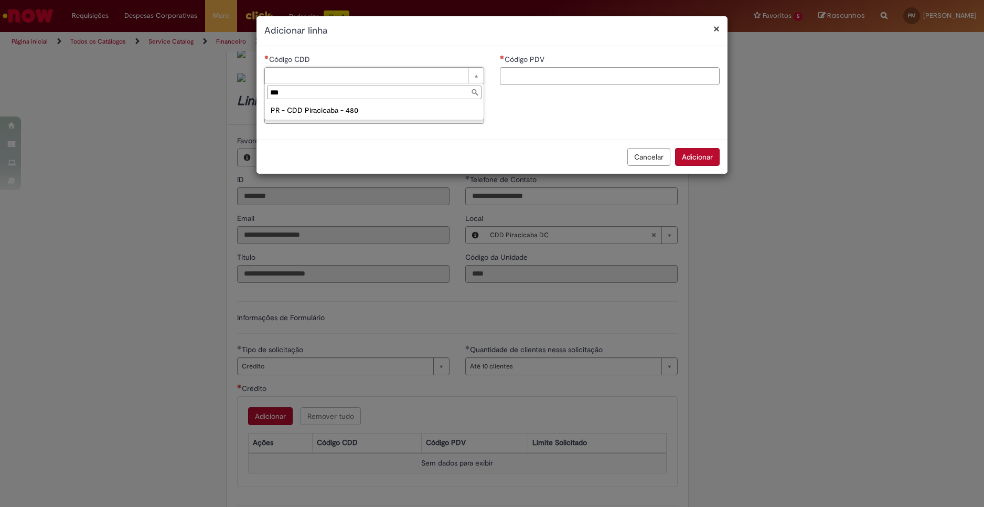
type input "***"
click at [390, 102] on ul "PR - CDD Piracicaba - 480" at bounding box center [374, 110] width 219 height 18
type input "**********"
click at [610, 75] on input "Código PDV" at bounding box center [610, 76] width 220 height 18
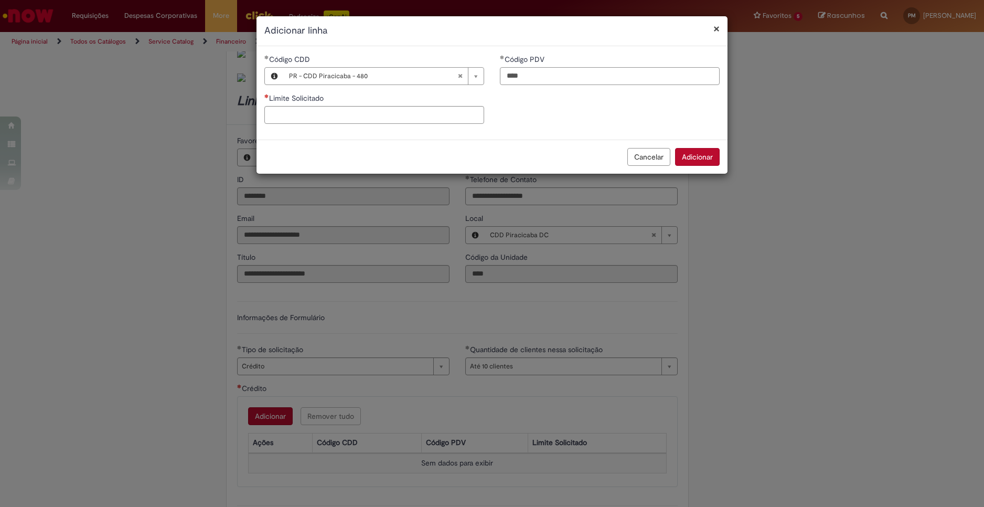
type input "****"
click at [459, 110] on input "Limite Solicitado" at bounding box center [374, 115] width 220 height 18
type input "********"
click at [692, 126] on div "**********" at bounding box center [492, 93] width 471 height 78
click at [706, 162] on button "Adicionar" at bounding box center [697, 157] width 45 height 18
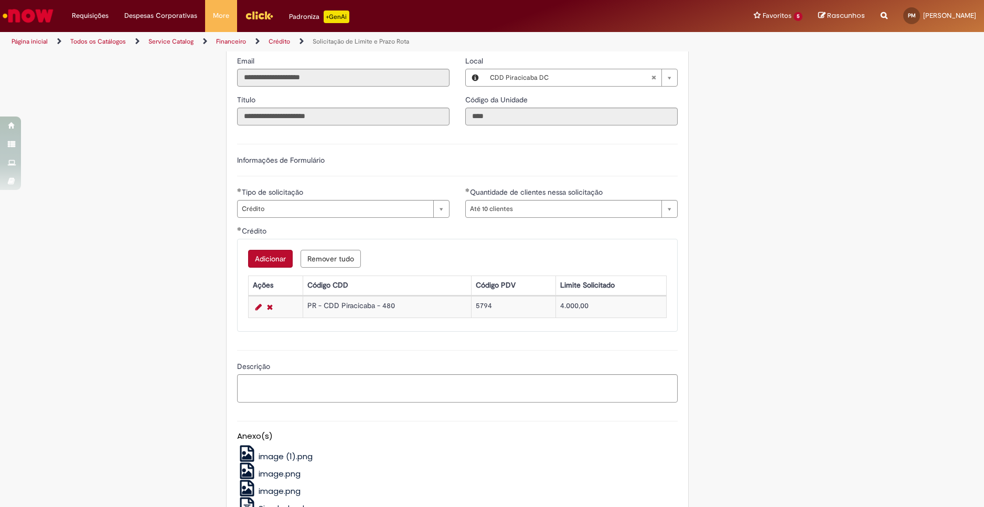
scroll to position [402, 0]
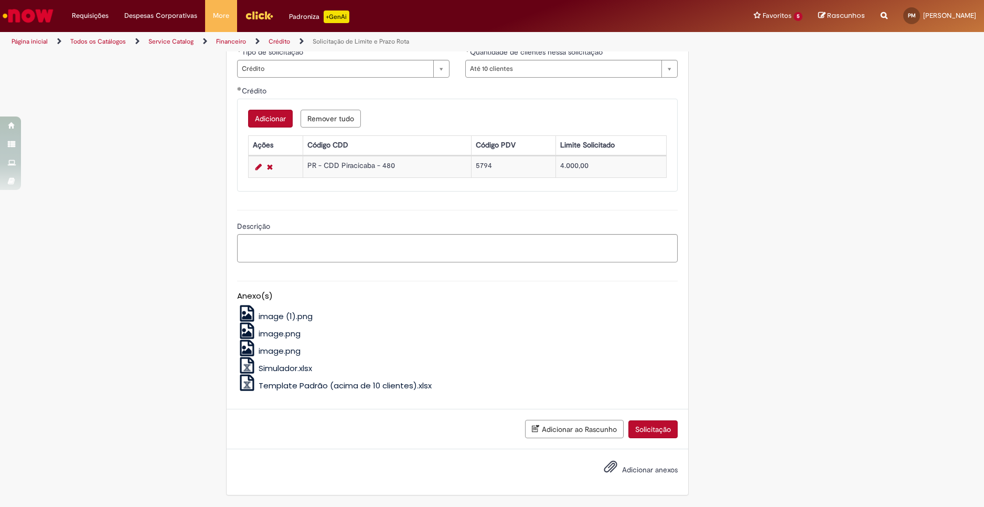
click at [616, 474] on label "Adicionar anexos" at bounding box center [633, 471] width 89 height 22
drag, startPoint x: 641, startPoint y: 475, endPoint x: 611, endPoint y: 465, distance: 31.5
click at [637, 474] on label "Adicionar anexos" at bounding box center [633, 471] width 89 height 22
click at [605, 465] on span "Adicionar anexos" at bounding box center [611, 467] width 13 height 13
click at [606, 467] on span "Adicionar anexos" at bounding box center [611, 467] width 13 height 13
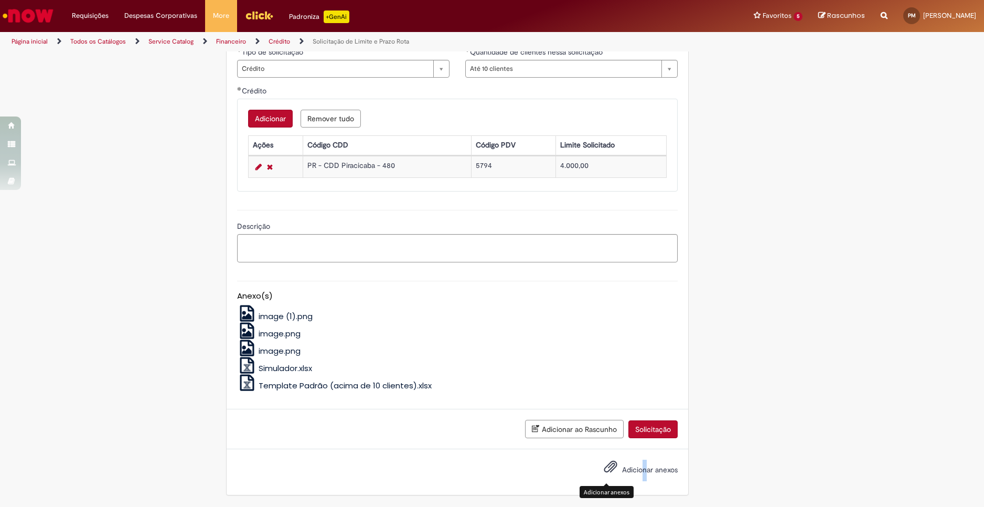
click at [607, 474] on button "Adicionar anexos" at bounding box center [610, 469] width 19 height 24
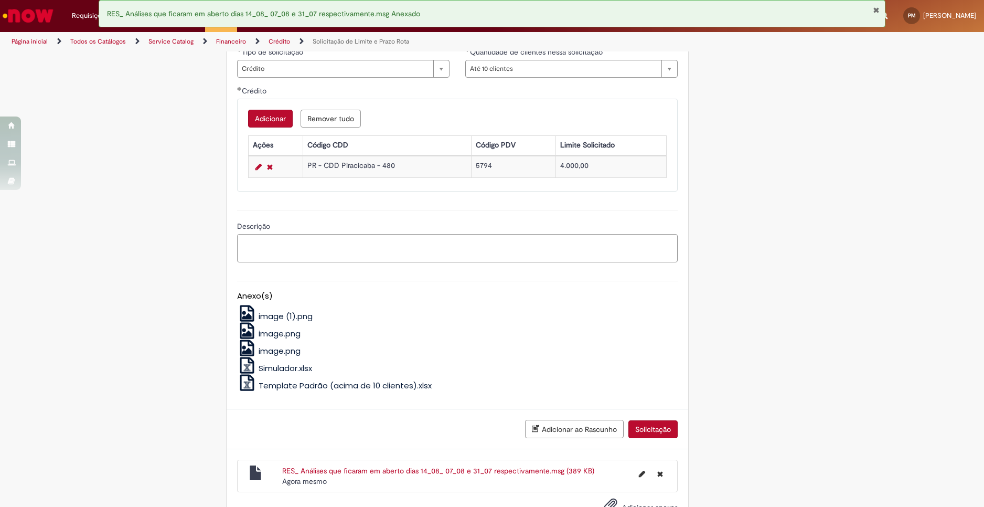
click at [405, 252] on textarea "Descrição" at bounding box center [457, 248] width 441 height 28
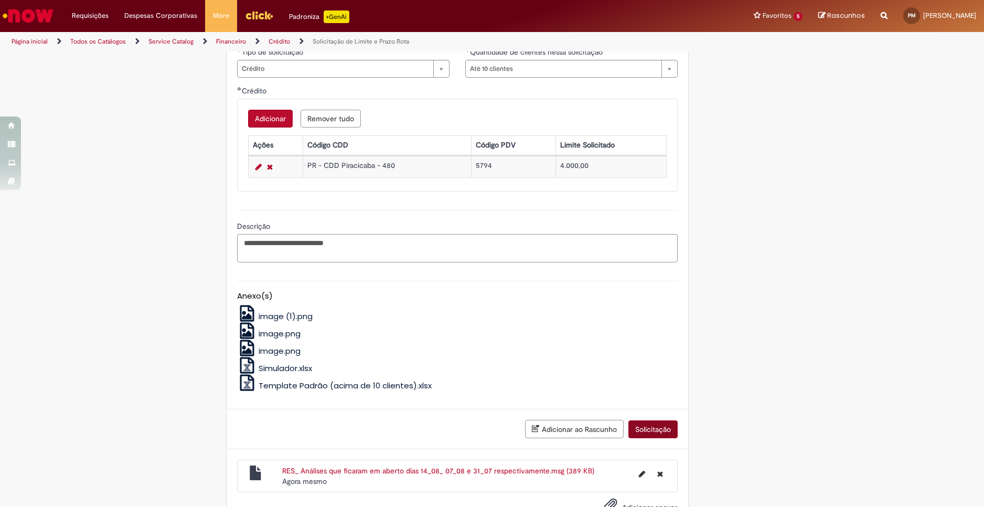
type textarea "**********"
click at [644, 420] on button "Solicitação" at bounding box center [653, 429] width 49 height 18
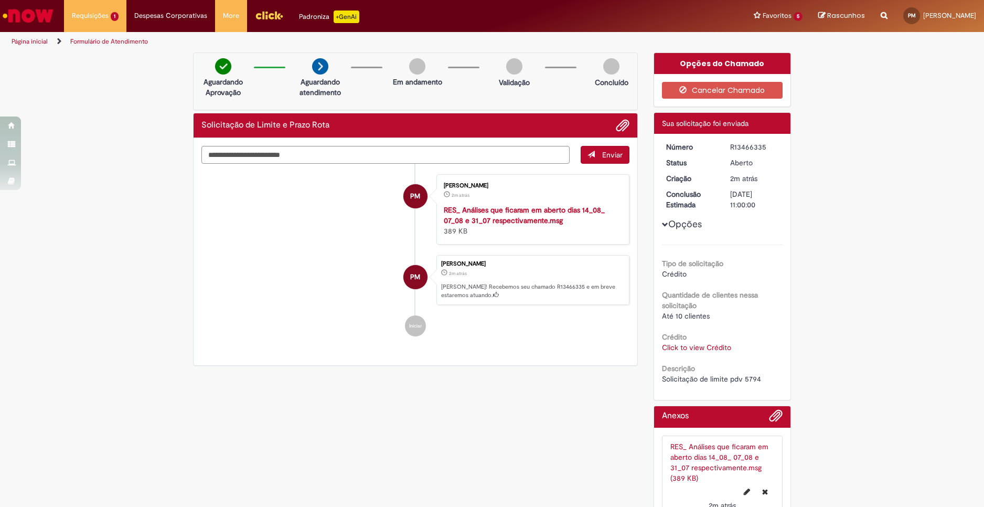
scroll to position [23, 0]
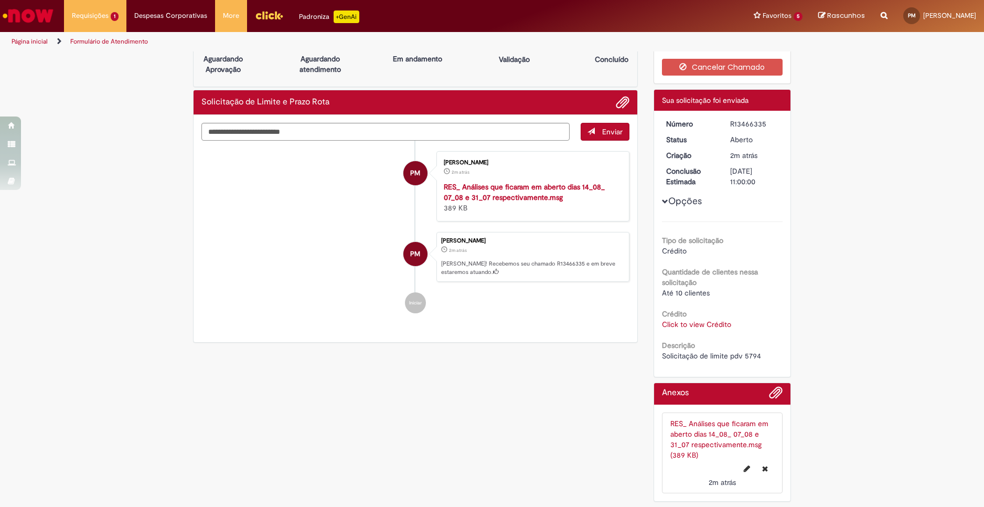
click at [567, 411] on div "Verificar Código de Barras Aguardando Aprovação Aguardando atendimento Em andam…" at bounding box center [492, 268] width 614 height 478
click at [425, 418] on div "Verificar Código de Barras Aguardando Aprovação Aguardando atendimento Em andam…" at bounding box center [492, 268] width 614 height 478
click at [746, 23] on li "Favoritos 5 Exibir todos os Favoritos Prorrogação de Prazo de NF Solicitações d…" at bounding box center [778, 15] width 65 height 31
click at [563, 364] on div "Verificar Código de Barras Aguardando Aprovação Aguardando atendimento Em andam…" at bounding box center [492, 268] width 614 height 478
click at [115, 46] on link "Exibir Todas as Solicitações" at bounding box center [122, 43] width 115 height 12
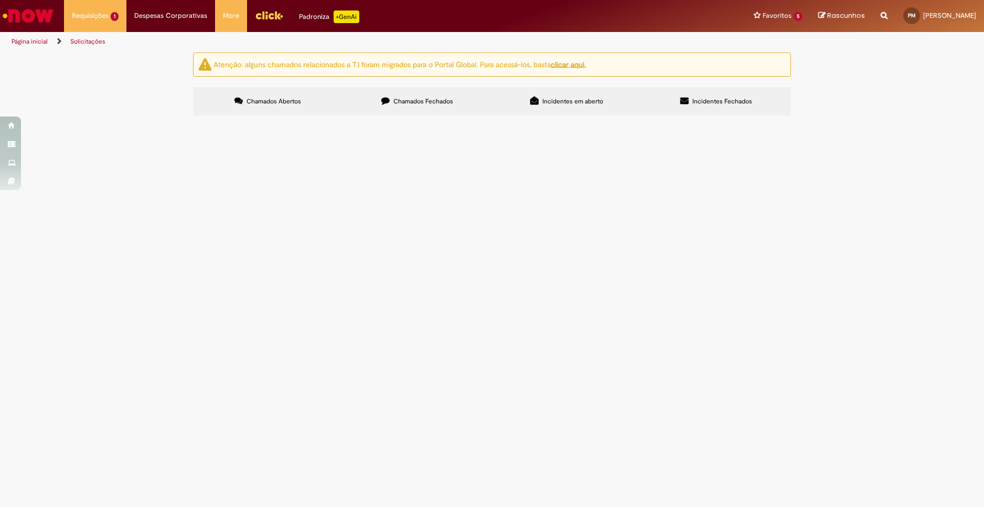
click at [431, 104] on span "Chamados Fechados" at bounding box center [424, 101] width 60 height 8
click at [914, 119] on div "Atenção: alguns chamados relacionados a T.I foram migrados para o Portal Global…" at bounding box center [492, 85] width 984 height 66
click at [0, 0] on span "Solicitação de Limite e Prazo Rota" at bounding box center [0, 0] width 0 height 0
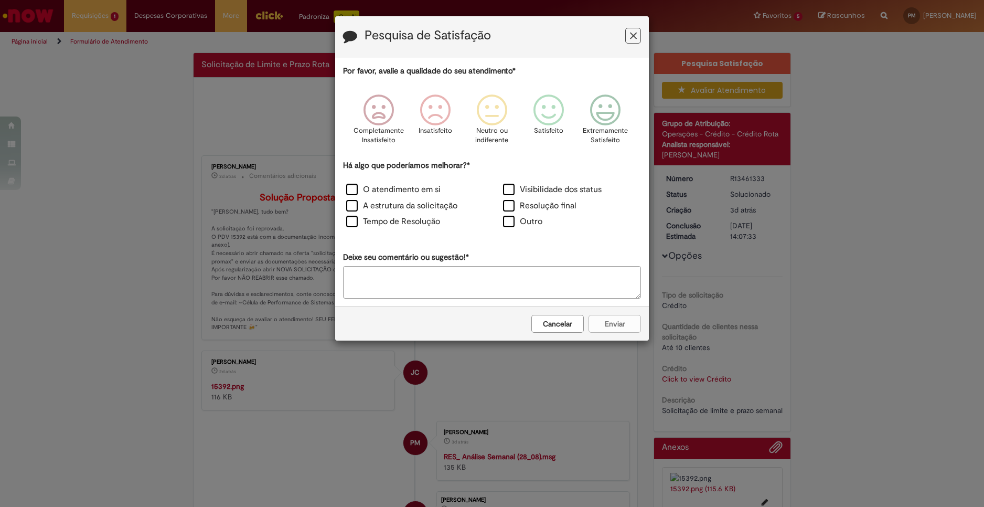
click at [366, 219] on label "Tempo de Resolução" at bounding box center [393, 222] width 94 height 12
click at [357, 225] on label "Tempo de Resolução" at bounding box center [393, 222] width 94 height 12
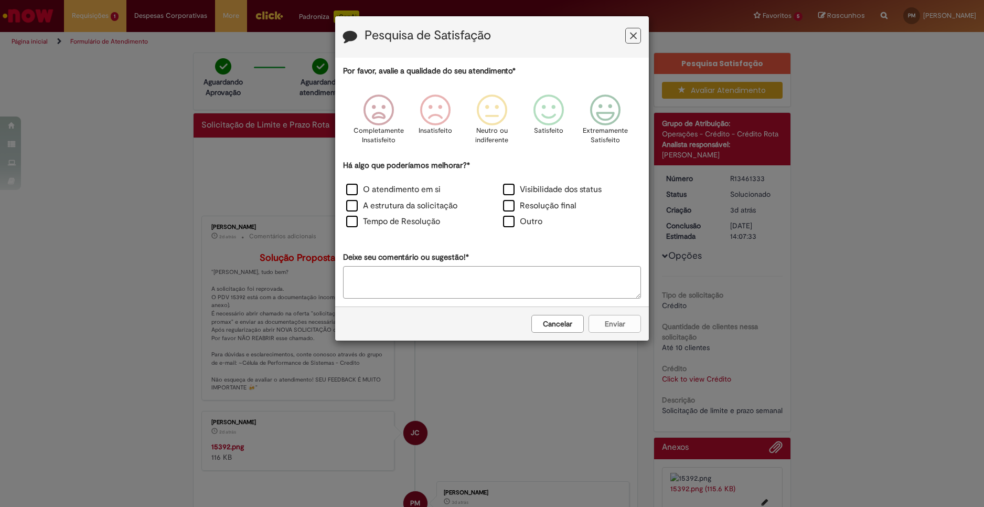
click at [560, 325] on button "Cancelar" at bounding box center [558, 324] width 52 height 18
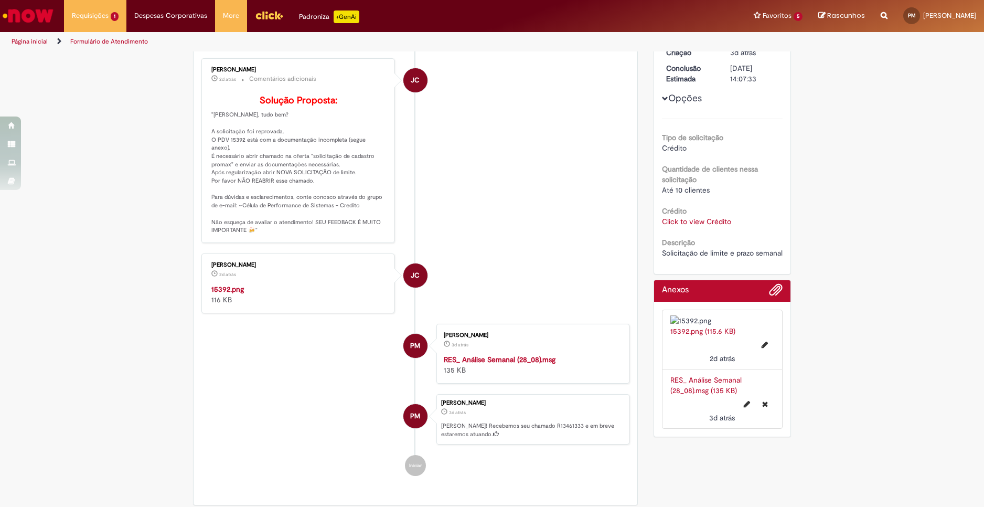
scroll to position [210, 0]
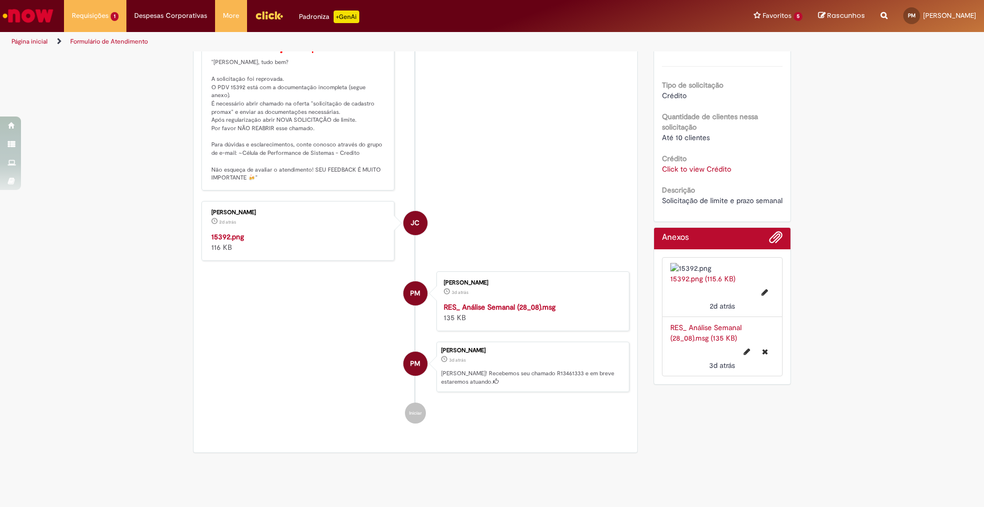
click at [711, 169] on link "Click to view Crédito" at bounding box center [696, 168] width 69 height 9
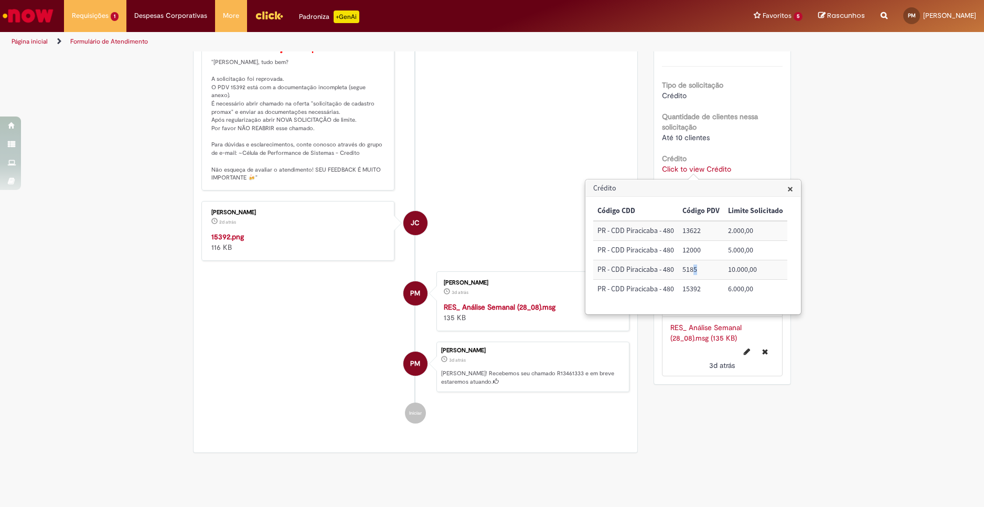
drag, startPoint x: 701, startPoint y: 271, endPoint x: 693, endPoint y: 272, distance: 7.9
click at [693, 272] on td "5185" at bounding box center [702, 269] width 46 height 19
click at [707, 273] on td "5185" at bounding box center [702, 269] width 46 height 19
click at [715, 270] on td "5185" at bounding box center [702, 269] width 46 height 19
click at [100, 352] on div "Verificar Código de Barras Aguardando Aprovação Aguardando atendimento Em andam…" at bounding box center [492, 151] width 984 height 616
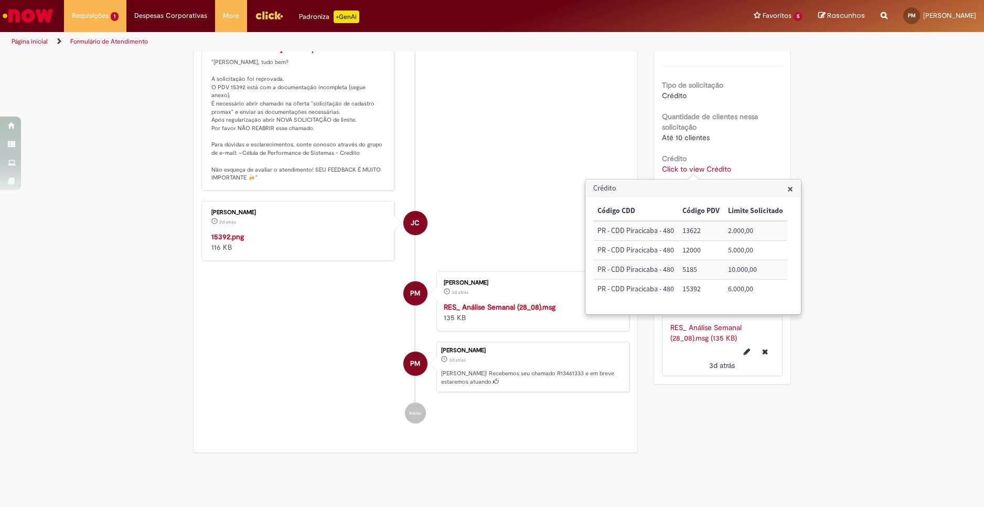
drag, startPoint x: 72, startPoint y: 367, endPoint x: 56, endPoint y: 322, distance: 47.3
click at [72, 367] on div "Verificar Código de Barras Aguardando Aprovação Aguardando atendimento Em andam…" at bounding box center [492, 151] width 984 height 616
click at [925, 279] on div "Verificar Código de Barras Aguardando Aprovação Aguardando atendimento Em andam…" at bounding box center [492, 151] width 984 height 616
click at [793, 194] on h3 "Crédito" at bounding box center [693, 188] width 215 height 17
click at [792, 187] on span "×" at bounding box center [791, 189] width 6 height 14
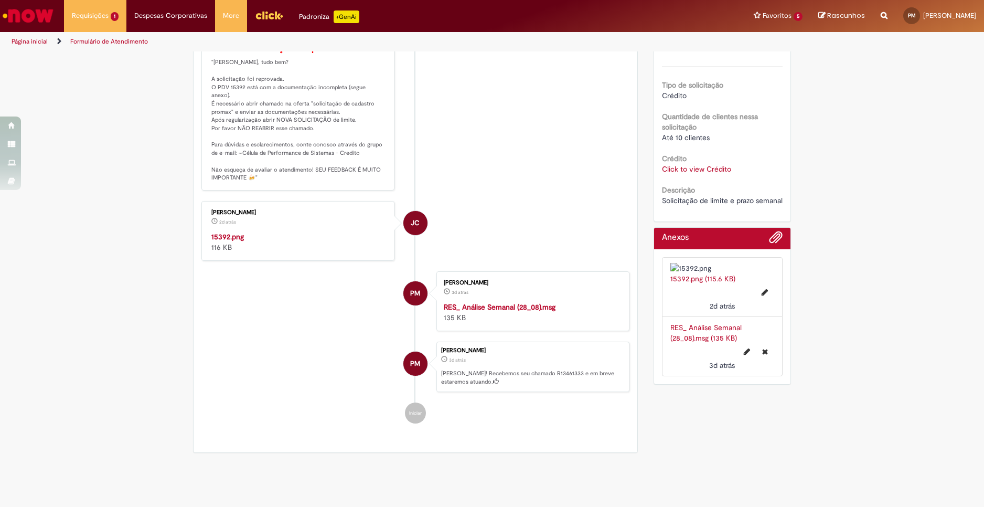
drag, startPoint x: 830, startPoint y: 310, endPoint x: 830, endPoint y: 316, distance: 6.3
click at [830, 310] on div "Verificar Código de Barras Aguardando Aprovação Aguardando atendimento Em andam…" at bounding box center [492, 151] width 984 height 616
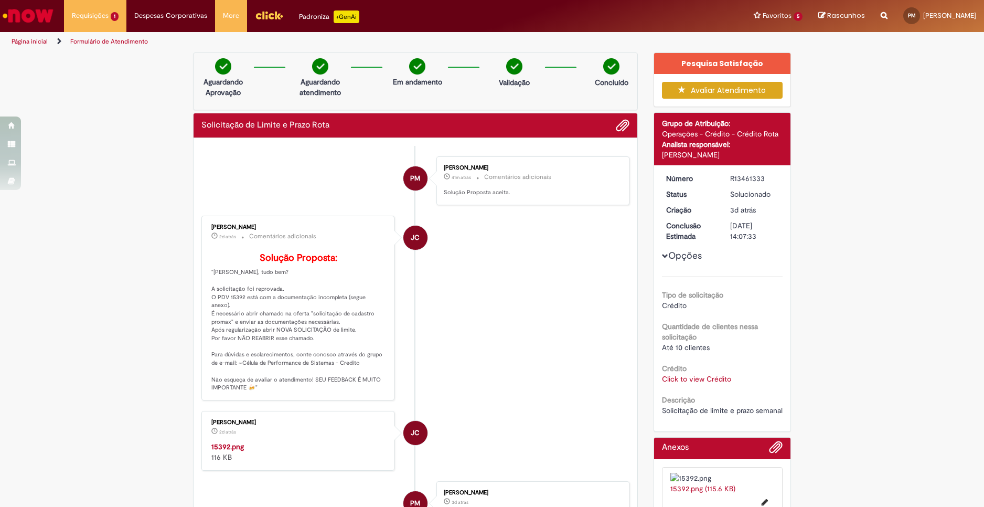
scroll to position [52, 0]
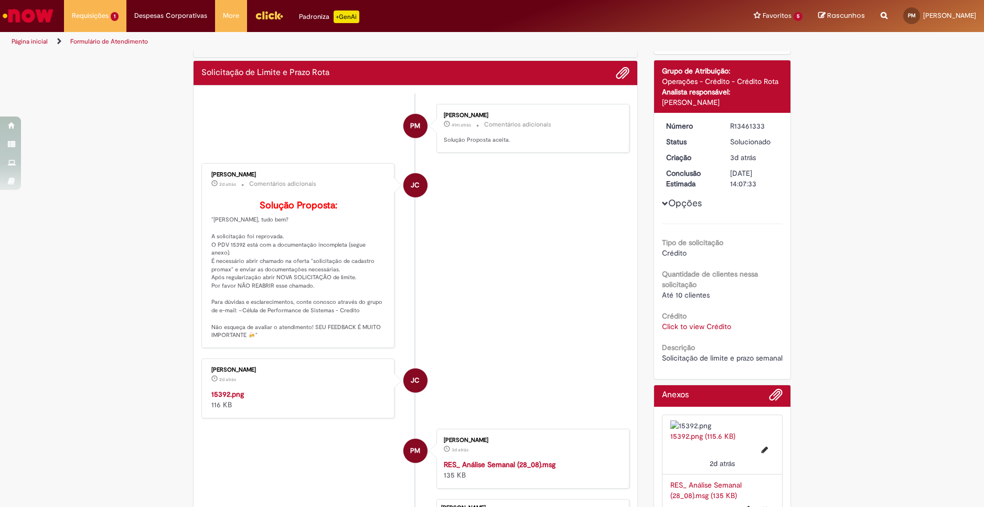
click at [689, 331] on link "Click to view Crédito" at bounding box center [696, 326] width 69 height 9
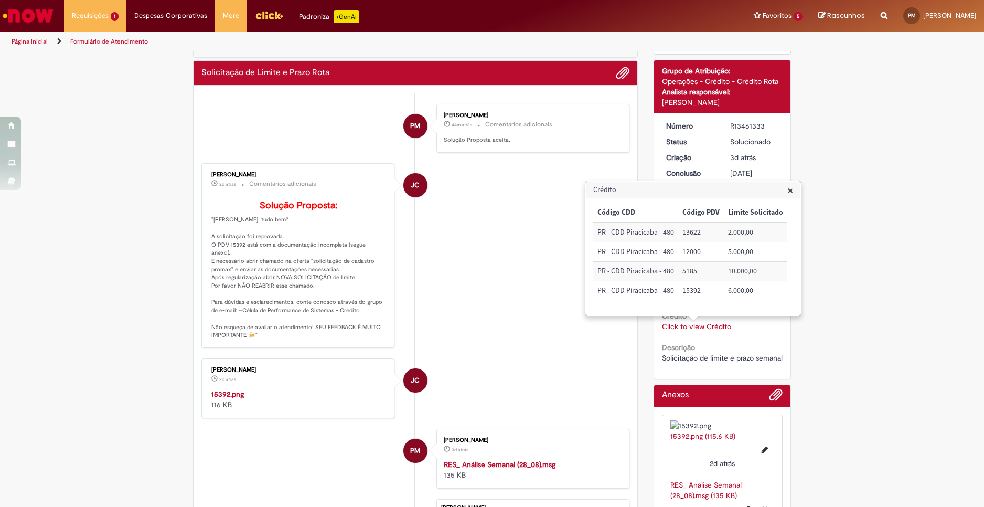
scroll to position [315, 0]
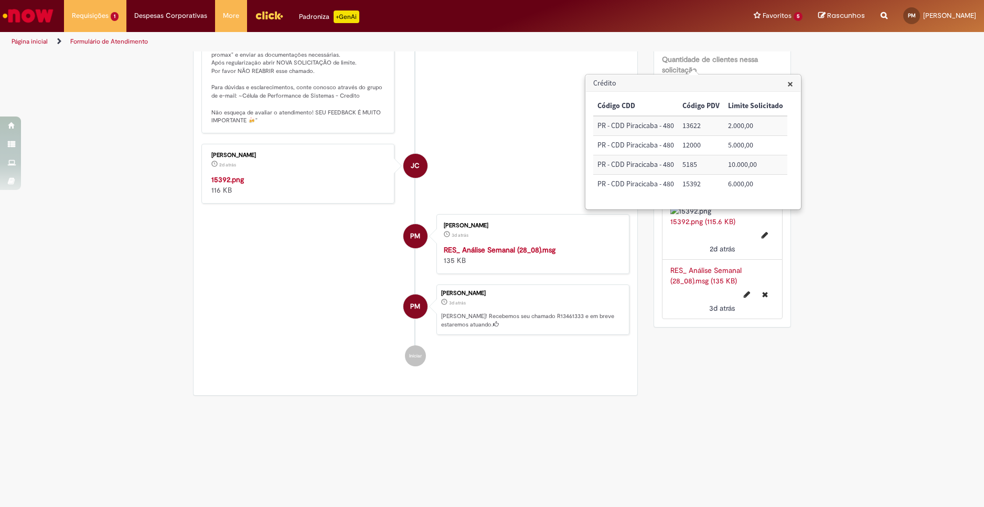
click at [881, 183] on div "Verificar Código de Barras Aguardando Aprovação Aguardando atendimento Em andam…" at bounding box center [492, 93] width 984 height 616
drag, startPoint x: 717, startPoint y: 351, endPoint x: 692, endPoint y: 318, distance: 41.1
click at [717, 351] on div "Verificar Código de Barras Aguardando Aprovação Aguardando atendimento Em andam…" at bounding box center [492, 93] width 614 height 616
click at [925, 185] on div "Verificar Código de Barras Aguardando Aprovação Aguardando atendimento Em andam…" at bounding box center [492, 93] width 984 height 616
click at [566, 144] on li "JC [PERSON_NAME] 2d atrás 2 dias atrás 15392.png 116 KB" at bounding box center [416, 174] width 428 height 60
